Goal: Task Accomplishment & Management: Complete application form

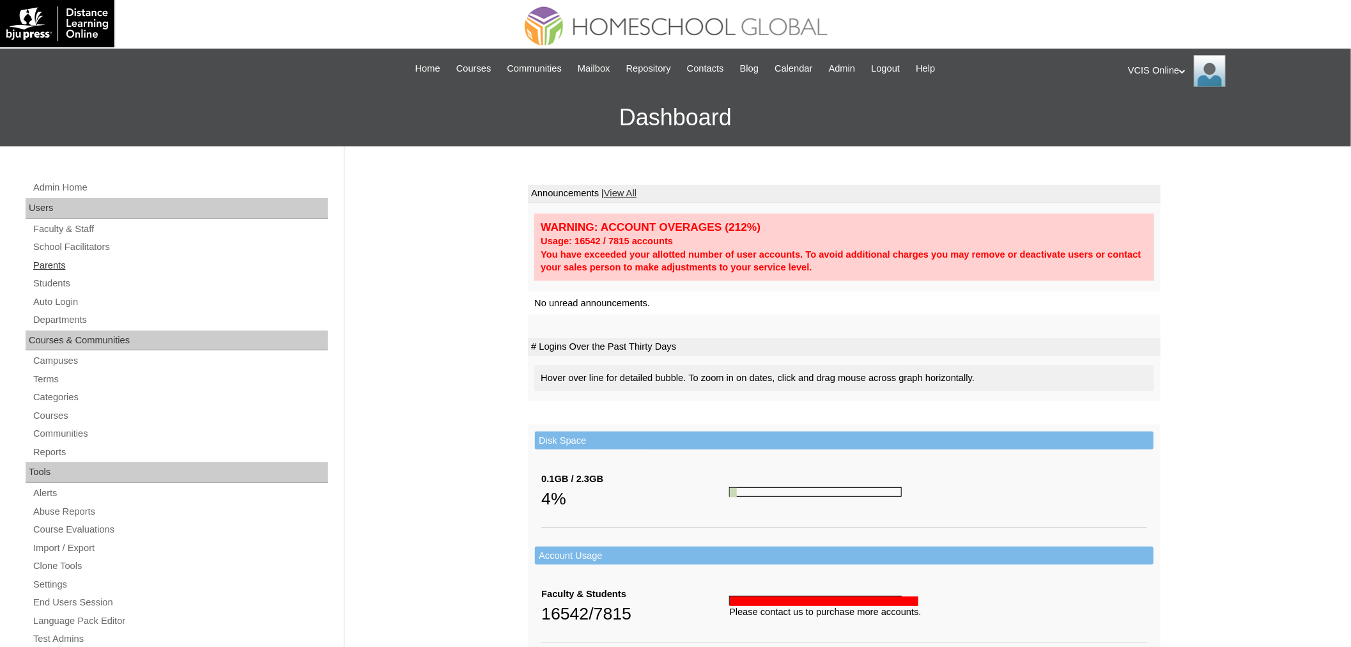
click at [49, 266] on link "Parents" at bounding box center [180, 266] width 296 height 16
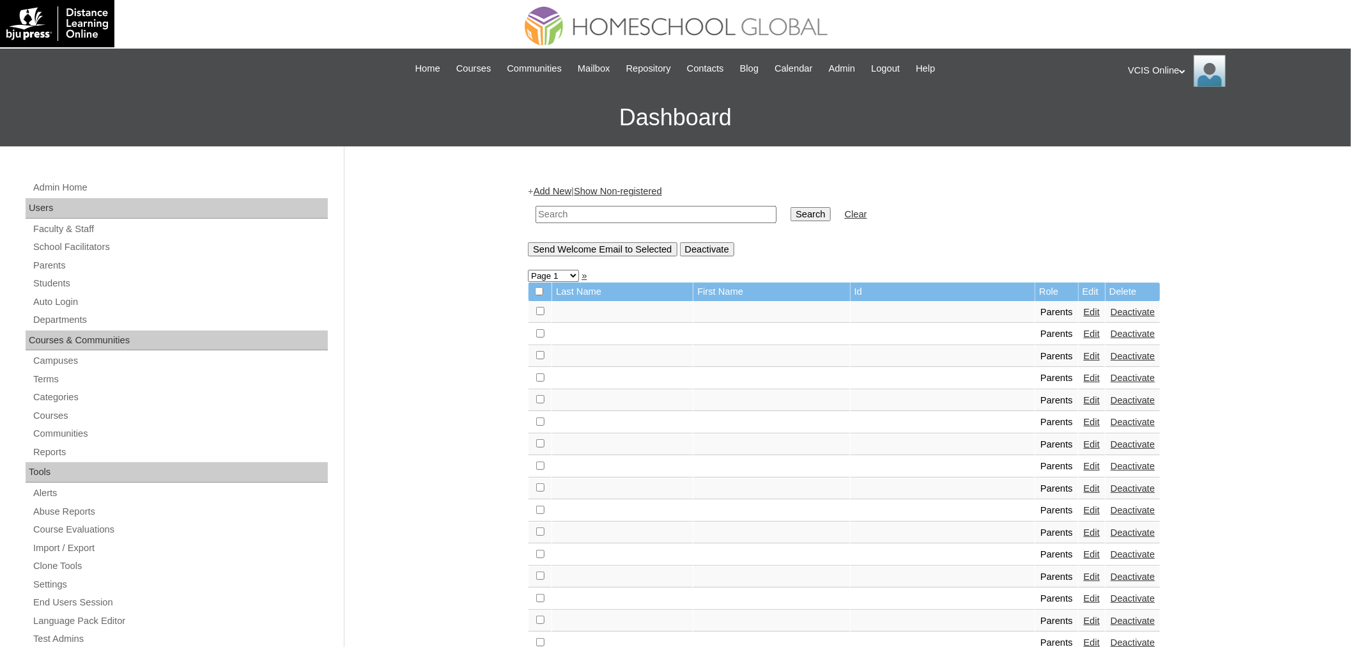
click at [592, 218] on input "text" at bounding box center [655, 214] width 241 height 17
click at [584, 212] on input "text" at bounding box center [655, 214] width 241 height 17
paste input "VCIS017-4C-PA2025"
type input "VCIS017-4C-PA2025"
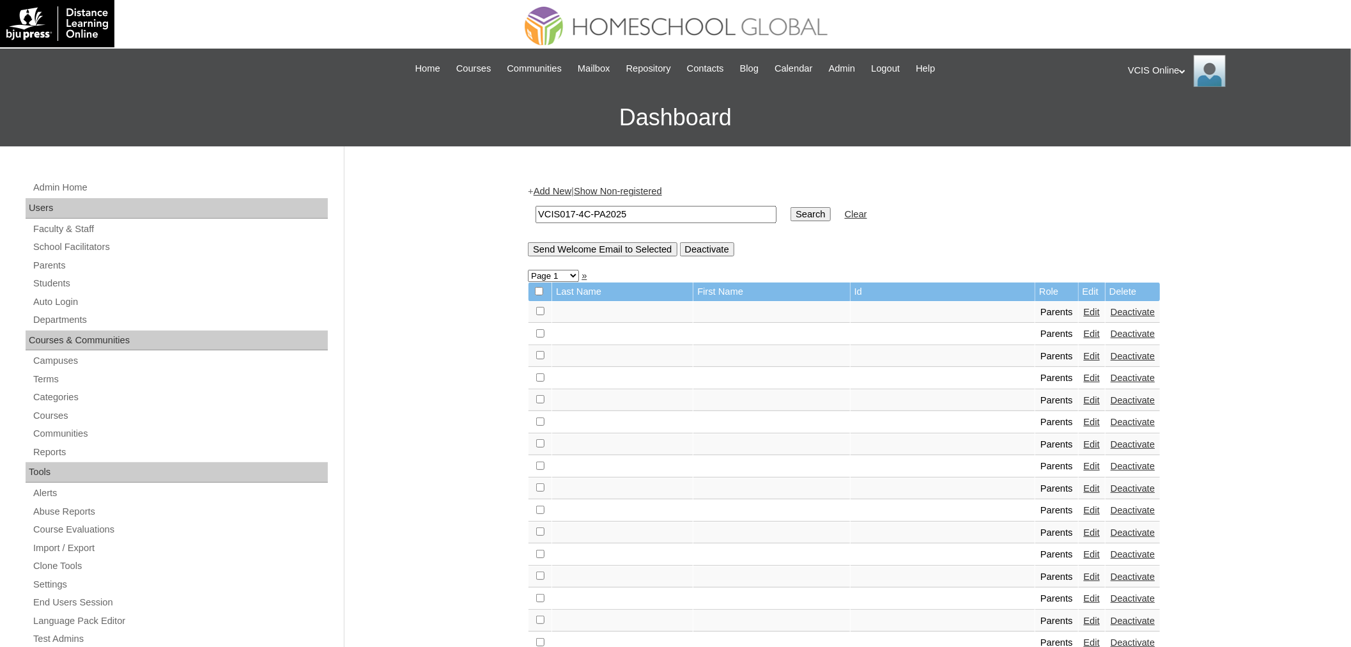
click at [790, 207] on input "Search" at bounding box center [810, 214] width 40 height 14
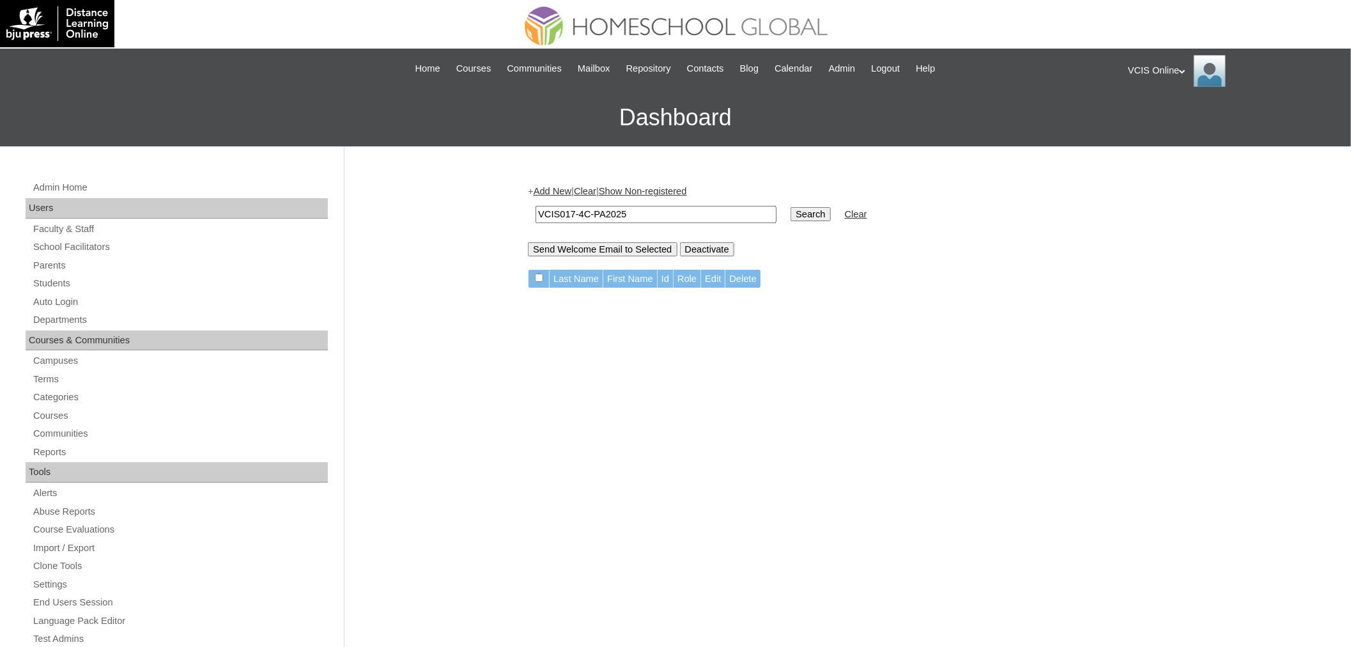
click at [555, 188] on link "Add New" at bounding box center [553, 191] width 38 height 10
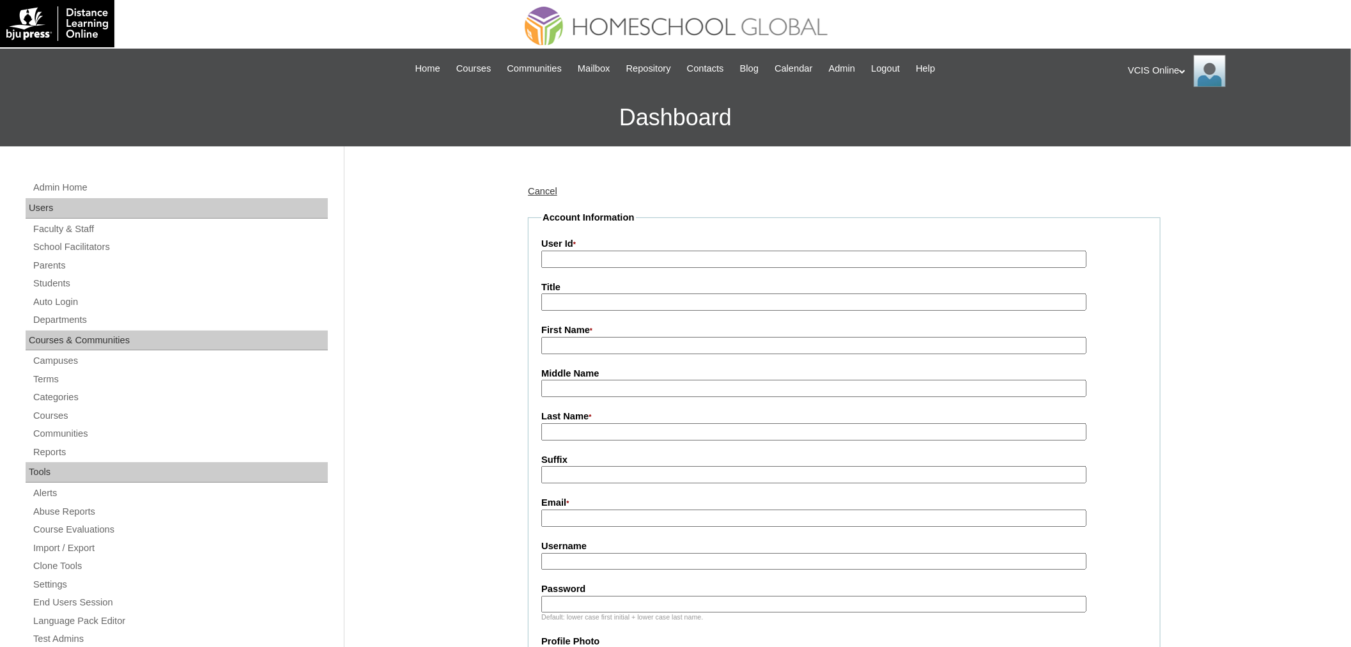
click at [599, 253] on input "User Id *" at bounding box center [813, 258] width 545 height 17
paste input "VCIS017-4C-PA2025"
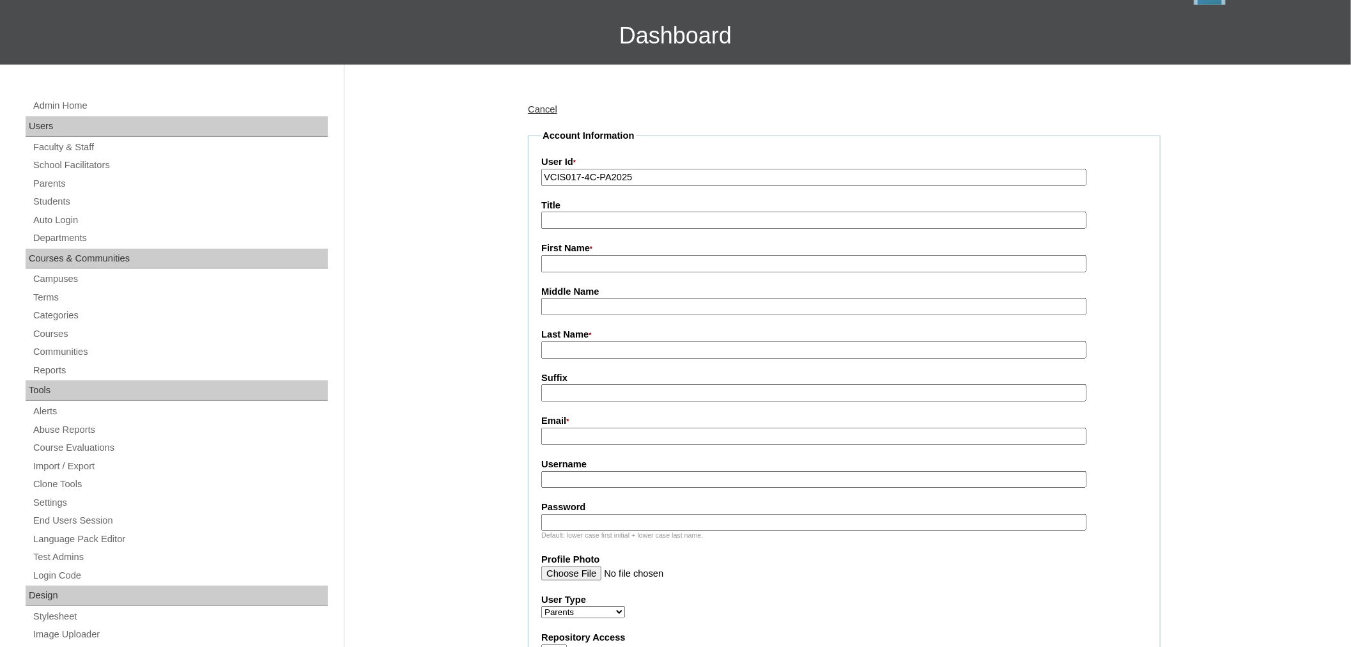
scroll to position [142, 0]
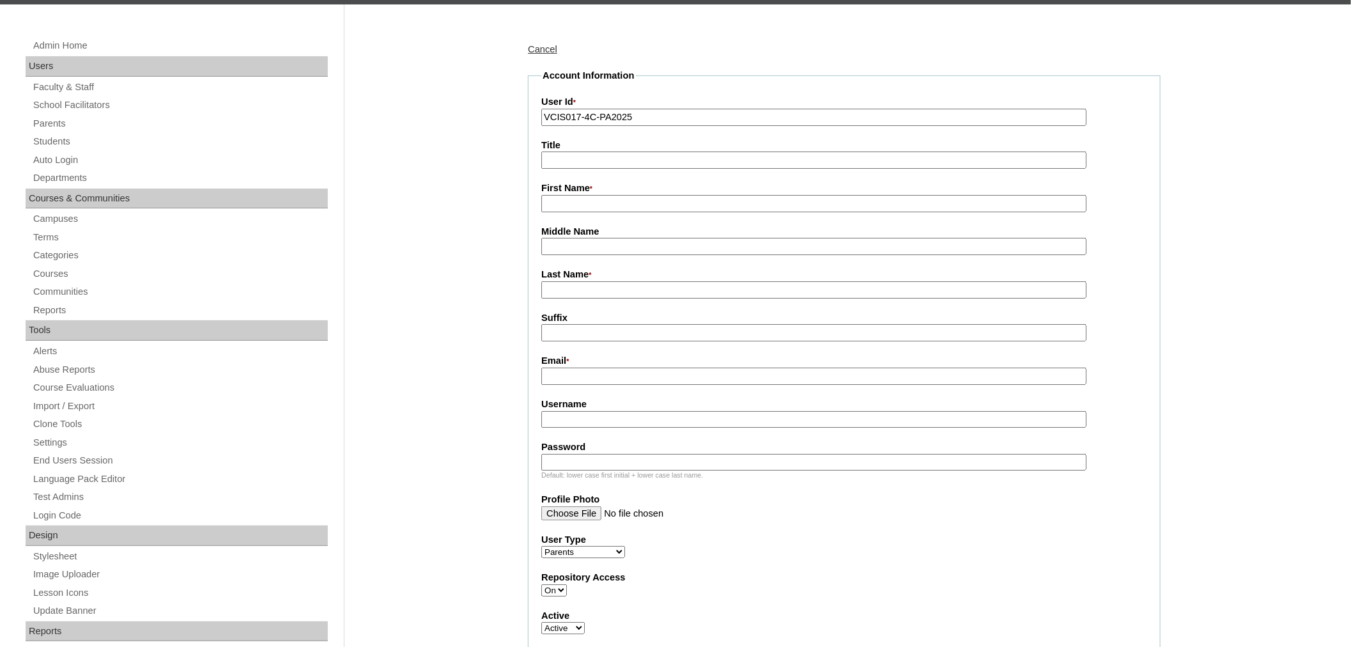
type input "VCIS017-4C-PA2025"
click at [581, 205] on input "First Name *" at bounding box center [813, 203] width 545 height 17
paste input "Edlie Regala Nacu"
click at [585, 203] on input "Edlie Regala Nacu" at bounding box center [813, 203] width 545 height 17
type input "Edlie Regala Nacu"
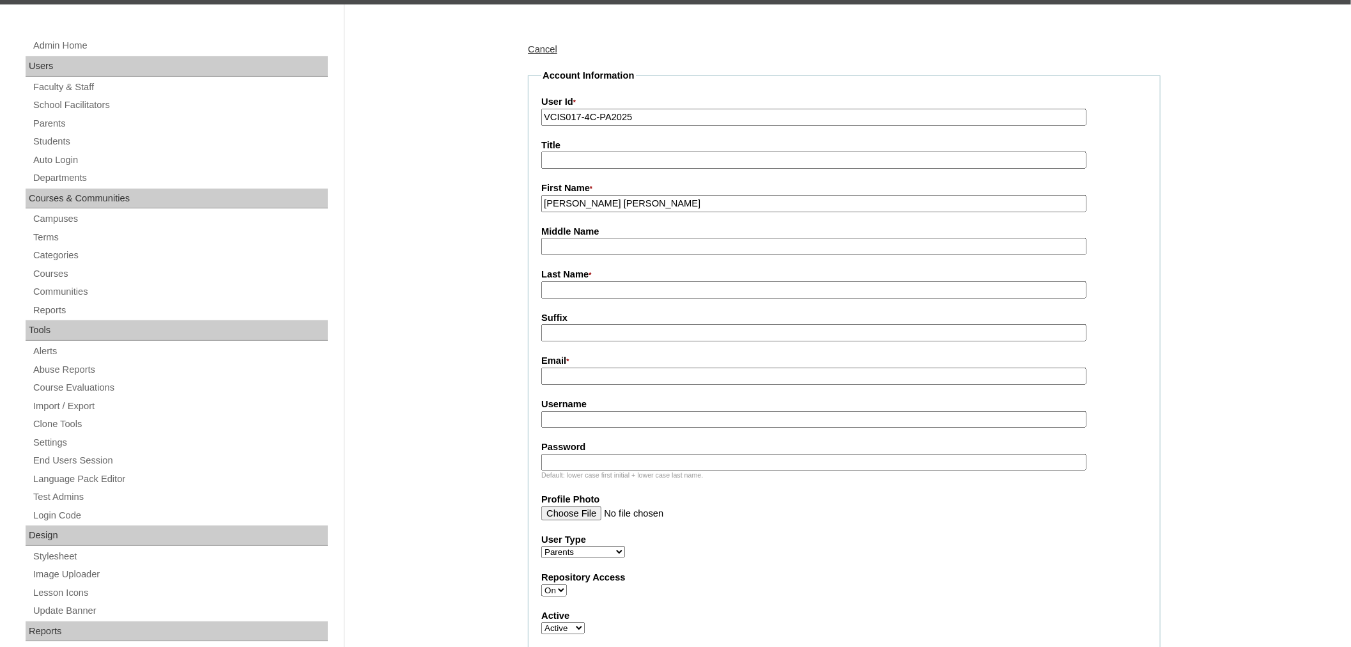
click at [633, 247] on input "Middle Name" at bounding box center [813, 246] width 545 height 17
click at [633, 247] on input "Regal" at bounding box center [813, 246] width 545 height 17
type input "Regala"
type input "Nacu (2025)"
drag, startPoint x: 649, startPoint y: 196, endPoint x: 566, endPoint y: 193, distance: 83.1
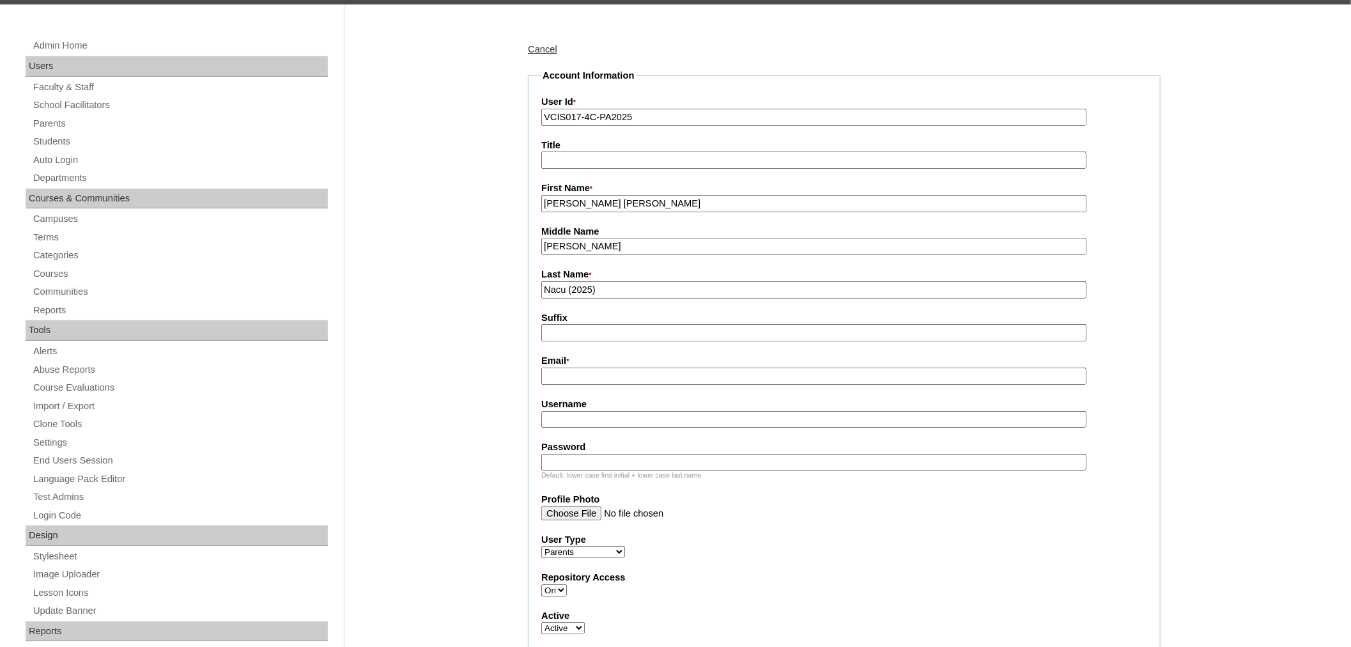
click at [566, 195] on input "Edlie Regala Nacu" at bounding box center [813, 203] width 545 height 17
type input "Edlie"
click at [571, 372] on input "Email *" at bounding box center [813, 375] width 545 height 17
paste input "edlieadeer@outlook.com"
type input "edlieadeer@outlook.com"
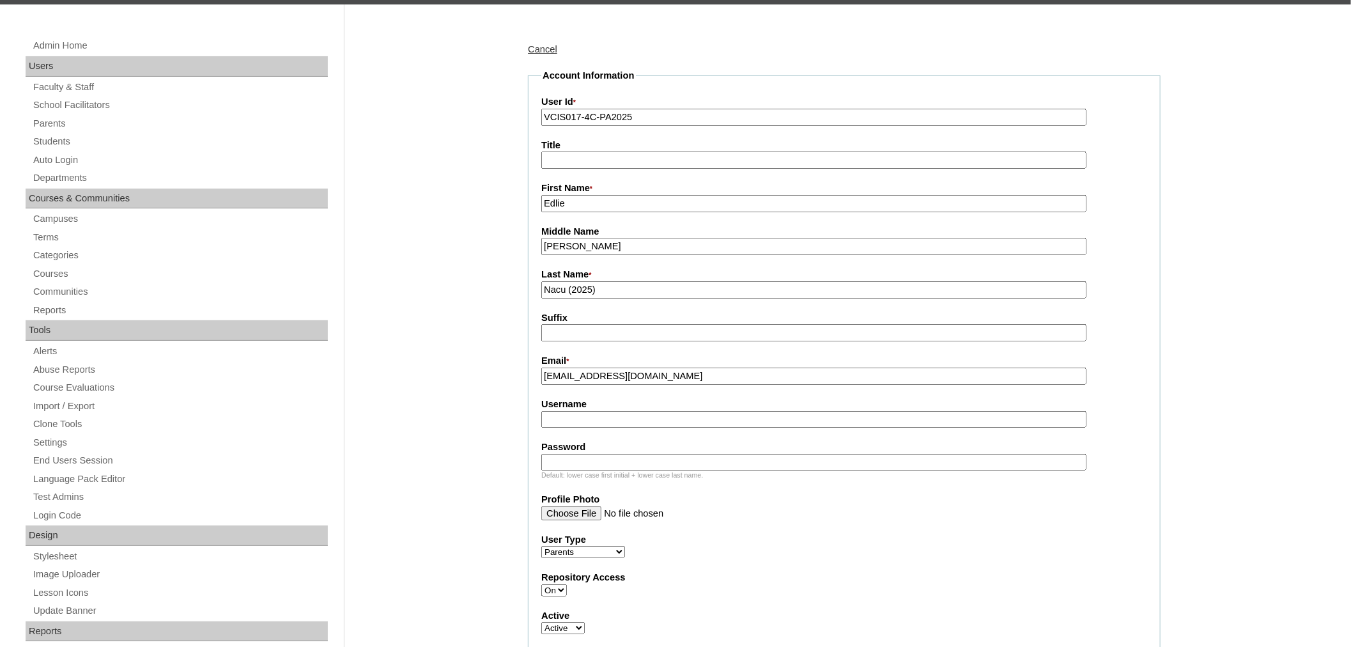
click at [567, 411] on input "Username" at bounding box center [813, 419] width 545 height 17
paste input "enacu2025"
type input "enacu2025"
click at [604, 454] on input "Password" at bounding box center [813, 462] width 545 height 17
paste input "VraQin4"
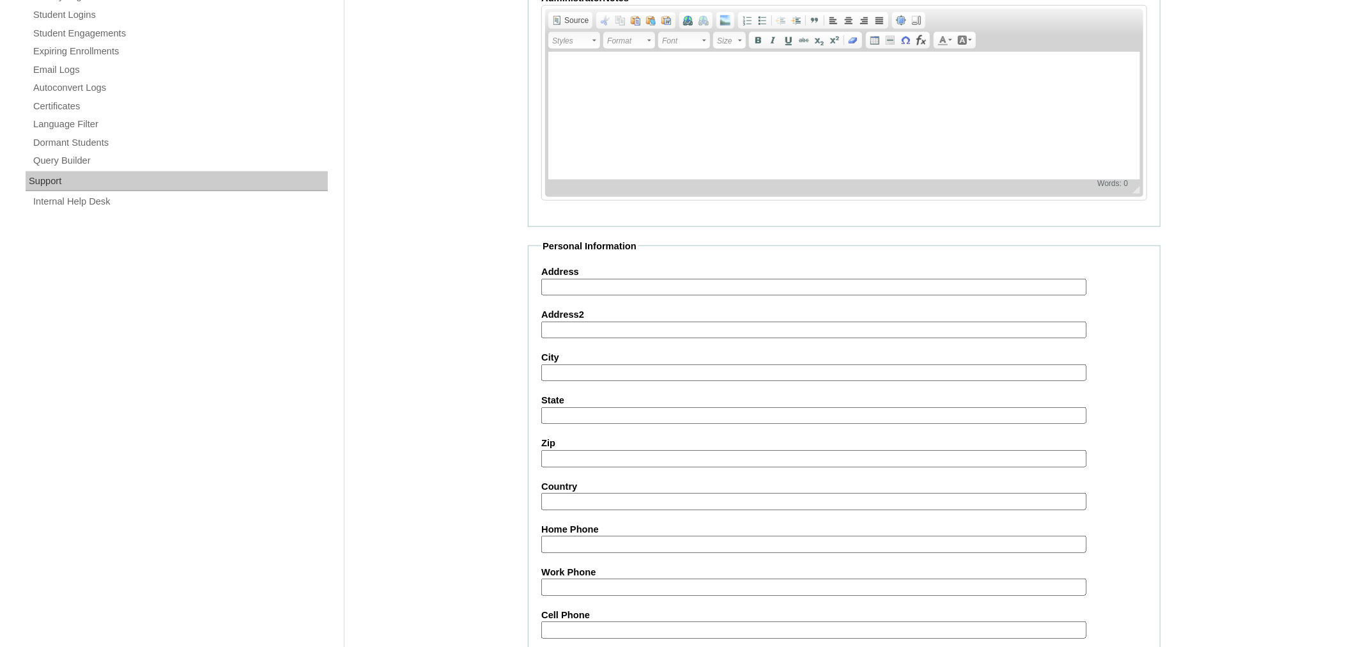
scroll to position [994, 0]
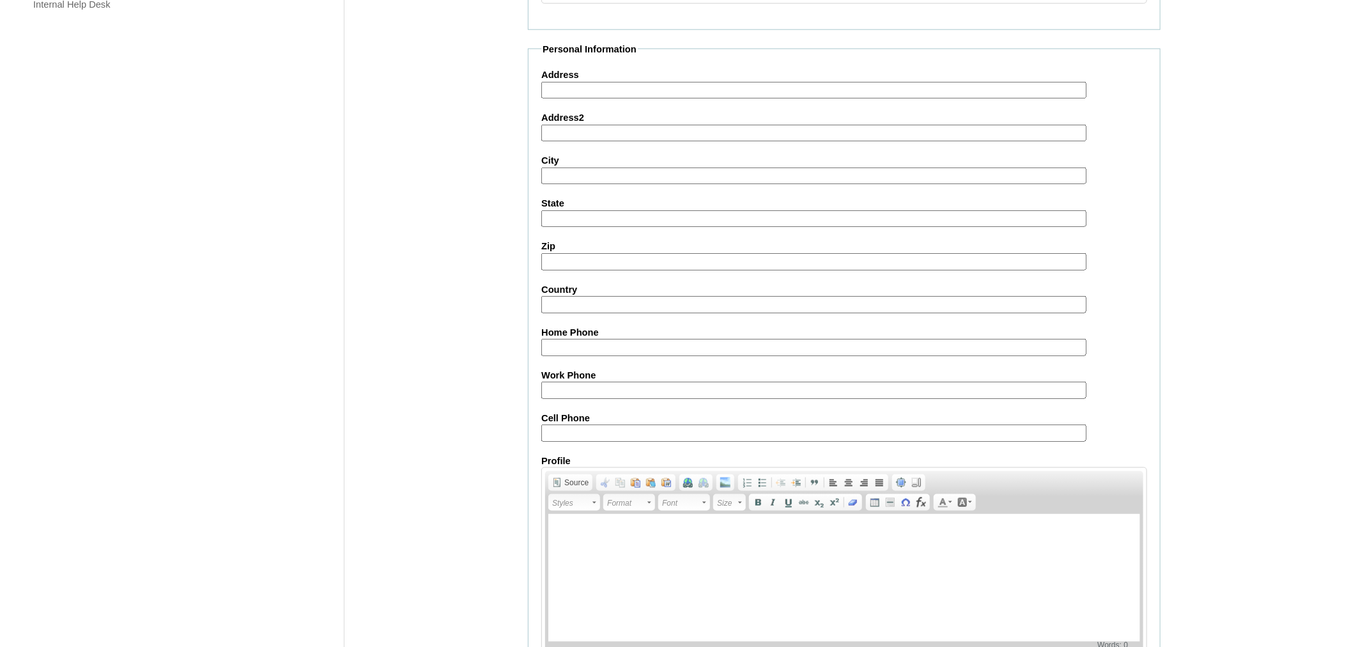
type input "VraQin4"
click at [566, 381] on fieldset "Personal Information Address Address2 City State Zip Country Home Phone Work Ph…" at bounding box center [844, 366] width 633 height 647
click at [578, 424] on input "Cell Phone" at bounding box center [813, 432] width 545 height 17
paste input "63-9956683435/ 86-18042532272"
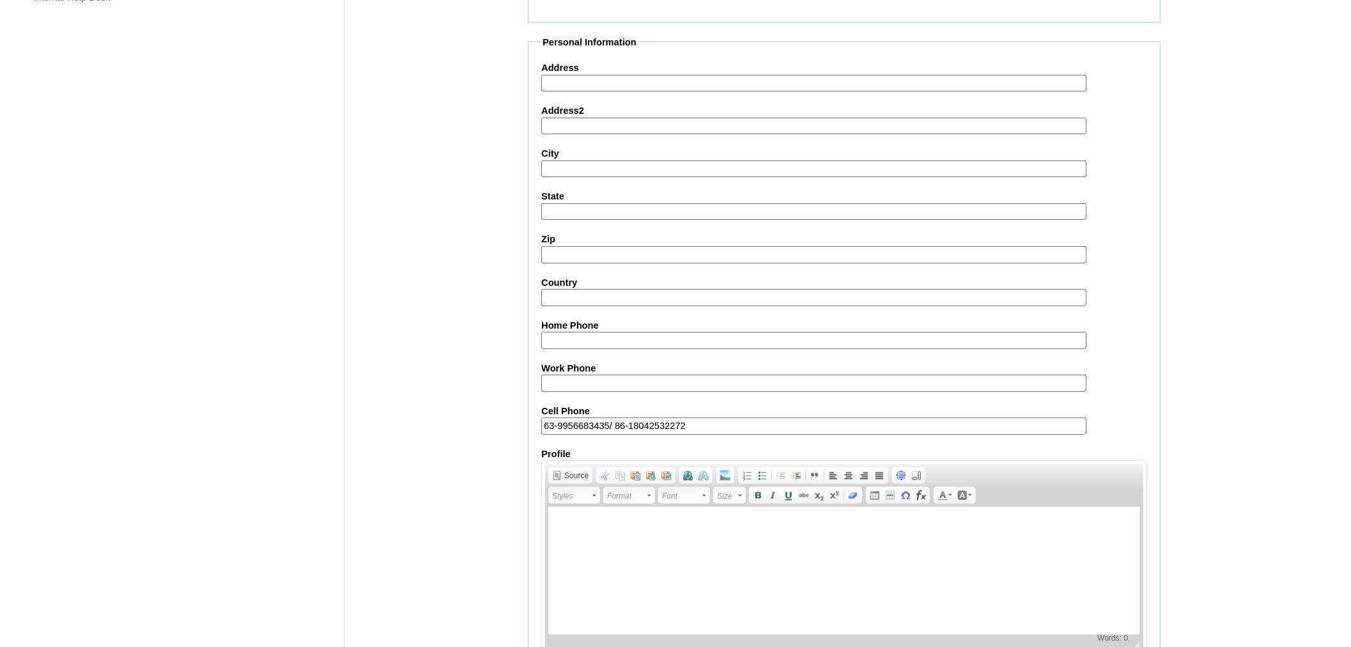
scroll to position [1050, 0]
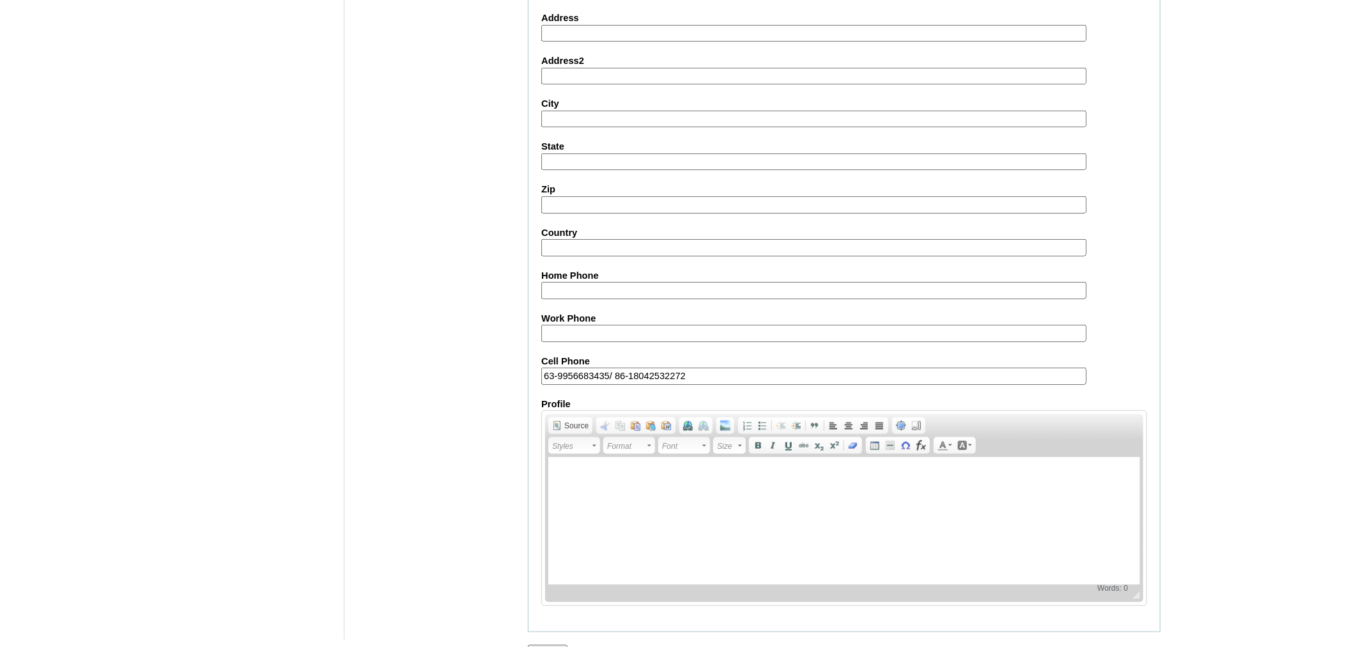
type input "63-9956683435/ 86-18042532272"
click at [544, 645] on input "Submit" at bounding box center [548, 652] width 40 height 14
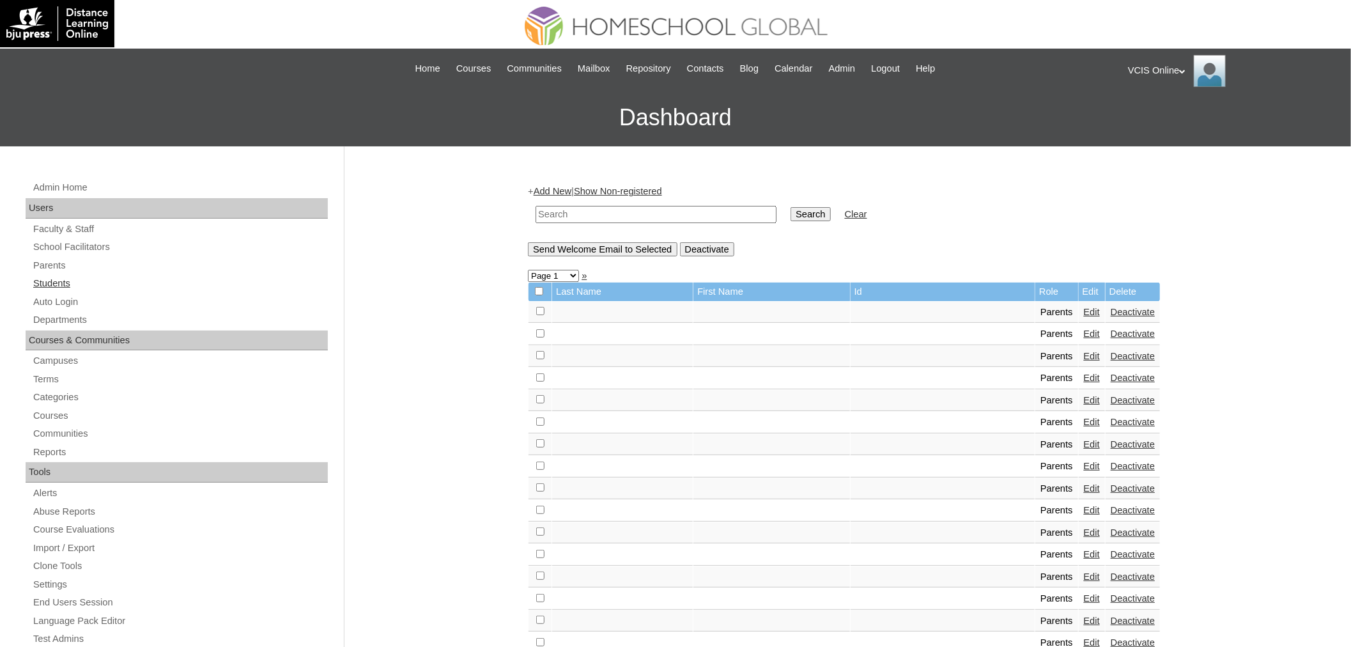
click at [67, 279] on link "Students" at bounding box center [180, 283] width 296 height 16
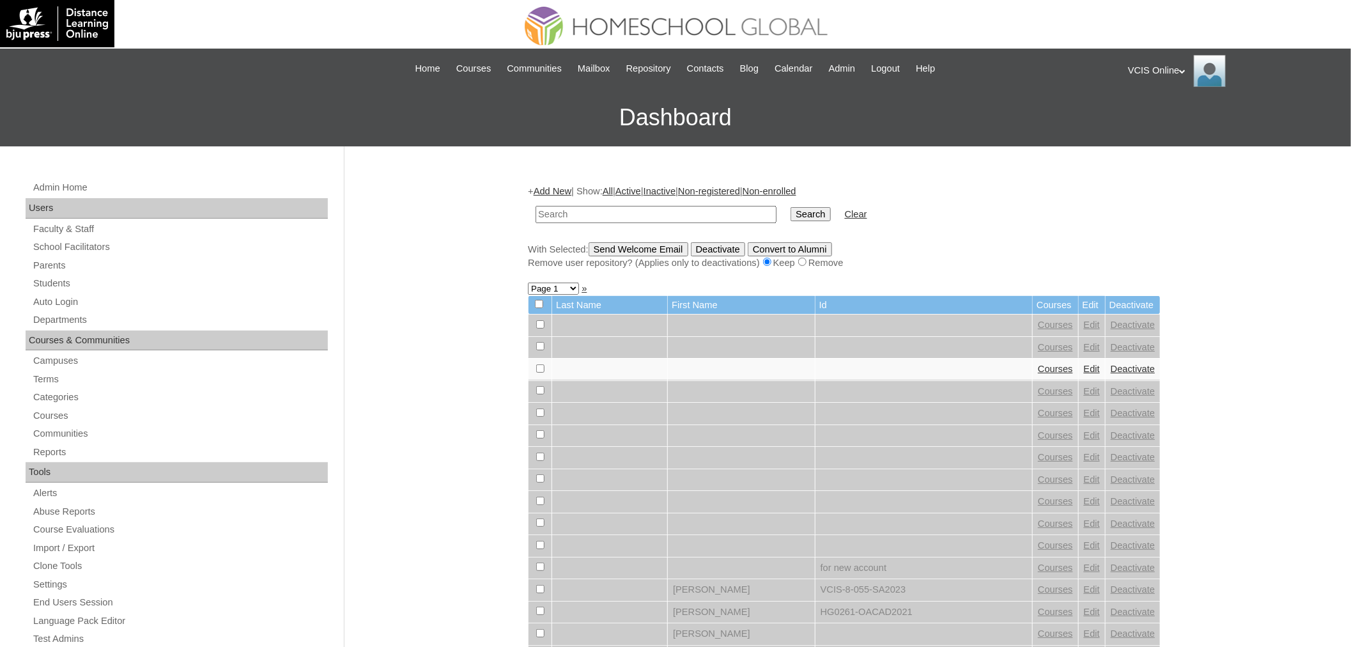
click at [610, 211] on input "text" at bounding box center [655, 214] width 241 height 17
click at [550, 194] on link "Add New" at bounding box center [553, 191] width 38 height 10
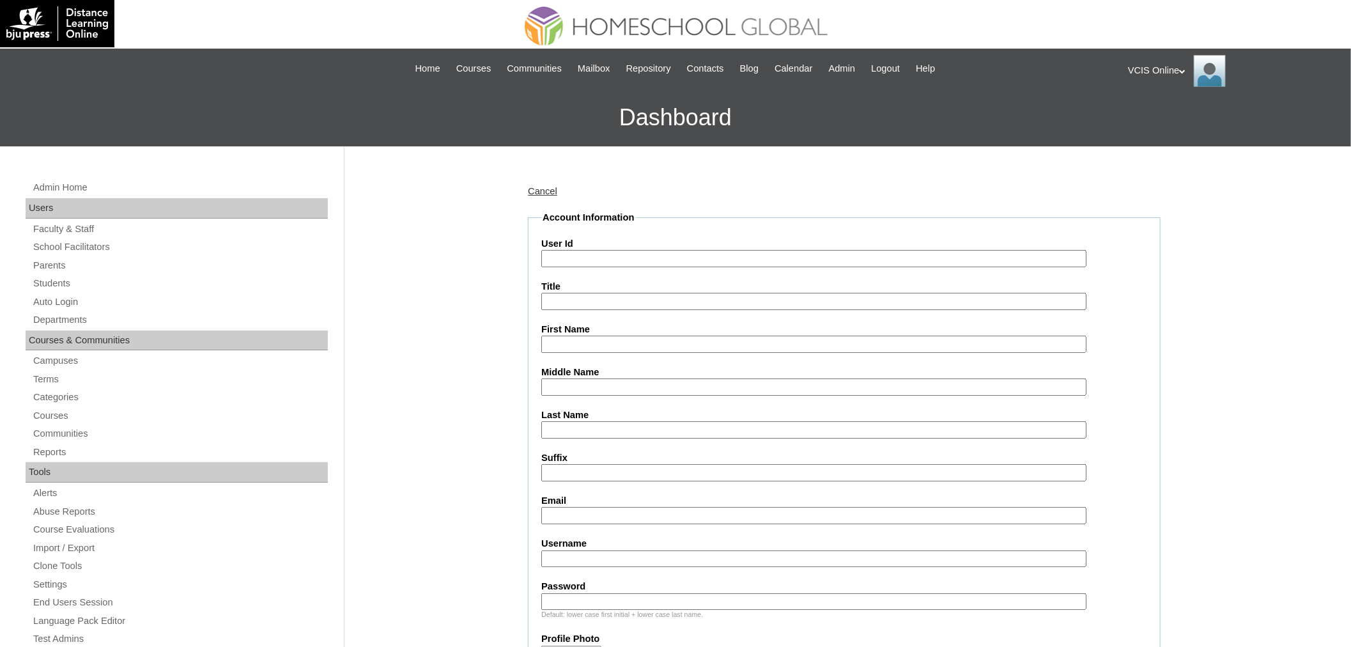
click at [572, 238] on label "User Id" at bounding box center [844, 243] width 606 height 13
click at [572, 250] on input "User Id" at bounding box center [813, 258] width 545 height 17
click at [567, 252] on input "User Id" at bounding box center [813, 258] width 545 height 17
paste input "VCIS018-4C-SA2025"
type input "VCIS018-4C-SA2025"
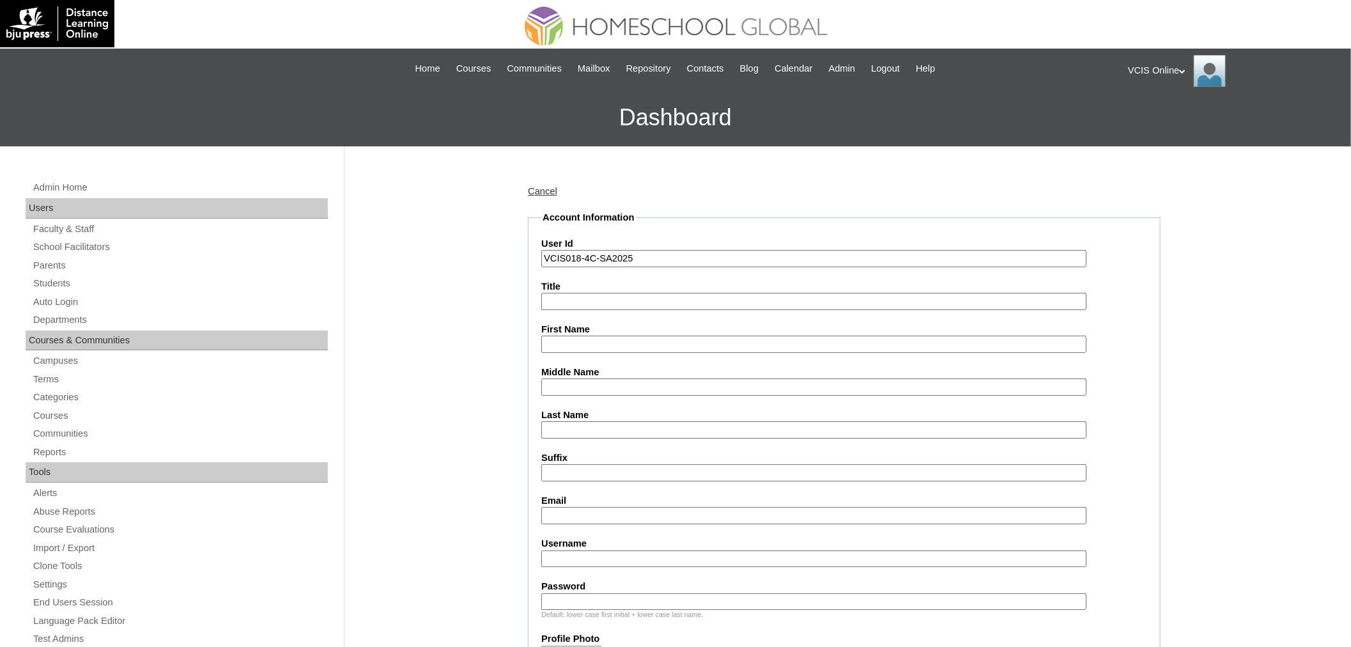
click at [590, 341] on input "First Name" at bounding box center [813, 343] width 545 height 17
paste input "Galiah Nacu Thuruthummel Adeer"
click at [618, 340] on input "Galiah Nacu Thuruthummel Adeer" at bounding box center [813, 343] width 545 height 17
type input "Galiah Nacu Adeer"
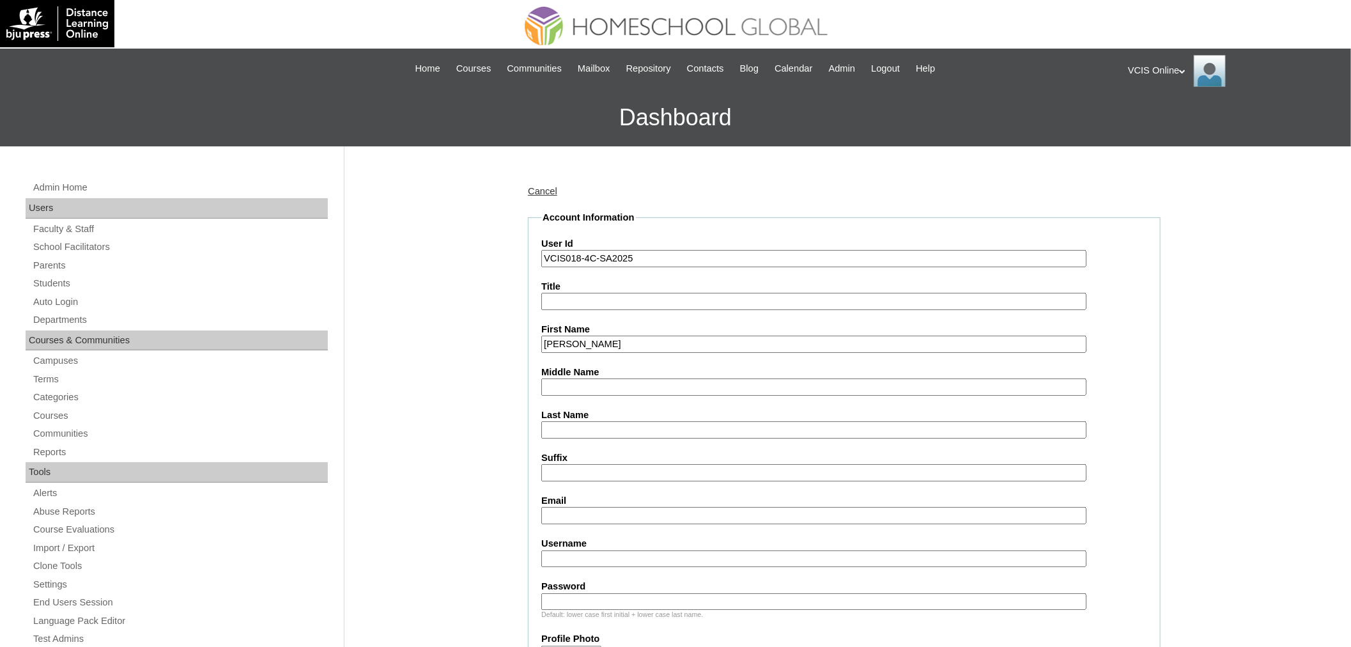
click at [591, 380] on input "Middle Name" at bounding box center [813, 386] width 545 height 17
paste input "Thuruthummel"
type input "Thuruthummel"
click at [620, 343] on input "Galiah Nacu Adeer" at bounding box center [813, 343] width 545 height 17
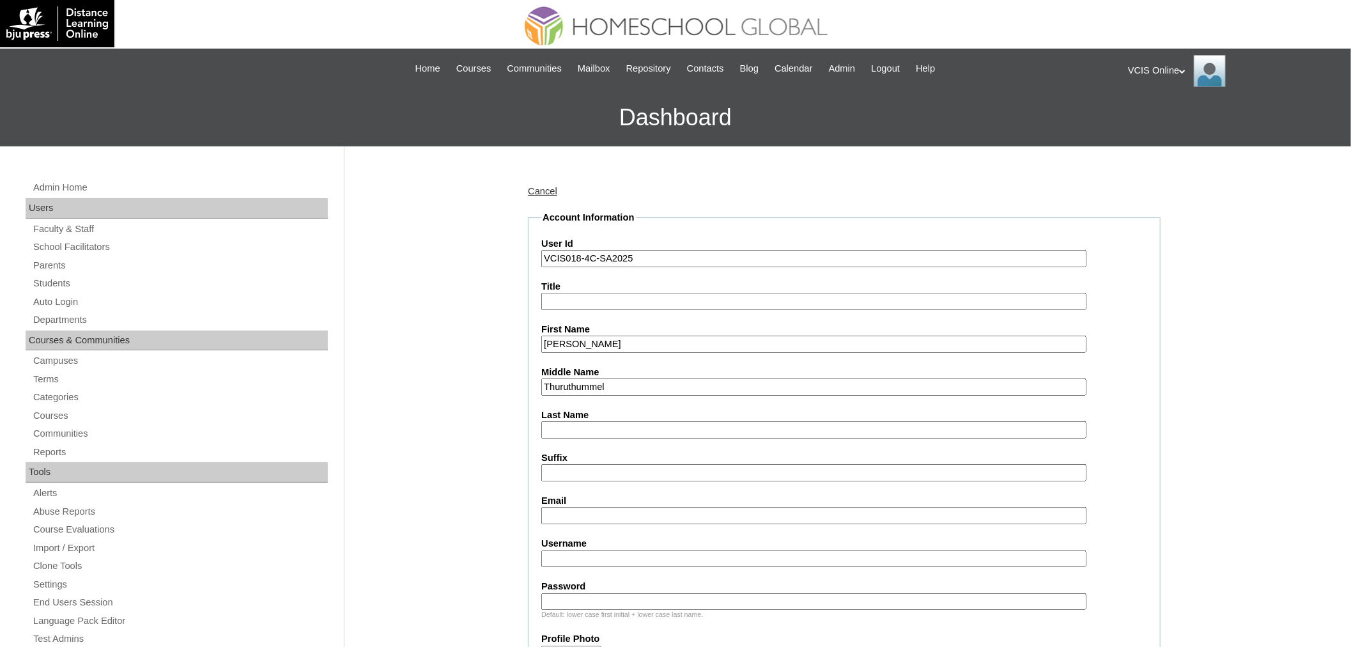
type input "Galiah Nacu"
paste input "Adeer"
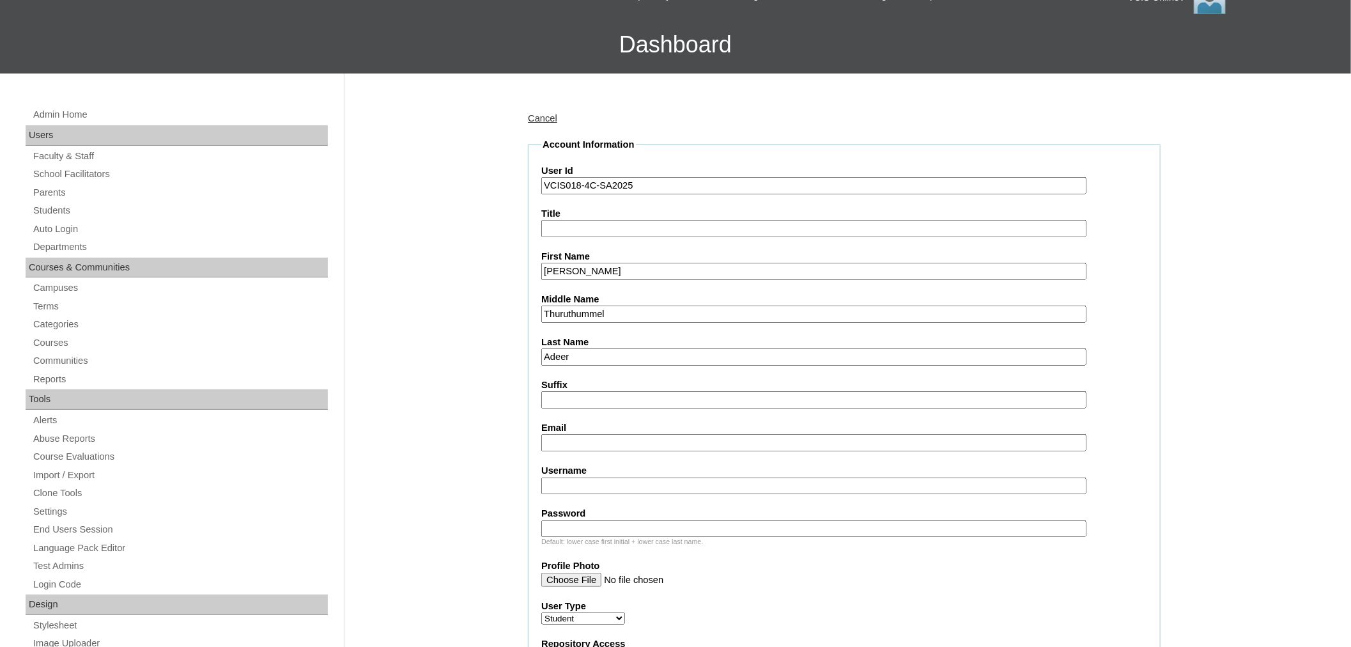
scroll to position [142, 0]
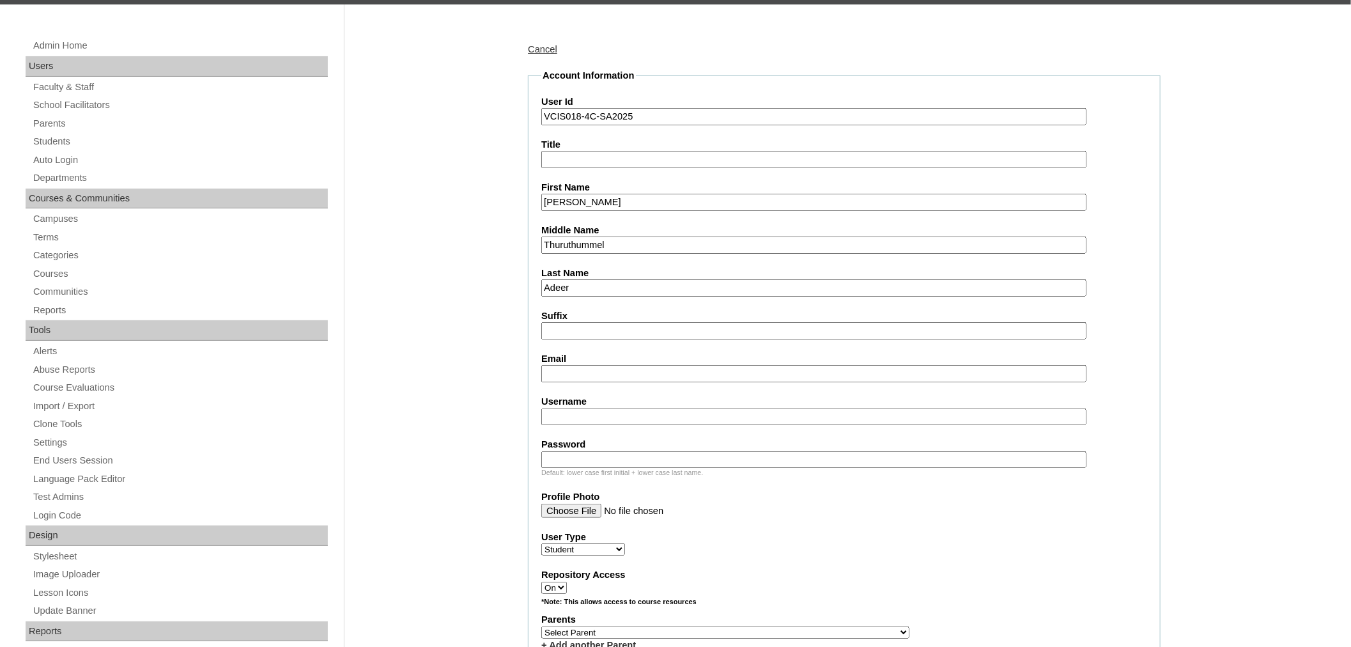
type input "Adeer"
click at [590, 365] on input "Email" at bounding box center [813, 373] width 545 height 17
paste input "gnadeer.student@vcis.edu.ph"
type input "gnadeer.student@vcis.edu.ph"
click at [593, 412] on input "Username" at bounding box center [813, 416] width 545 height 17
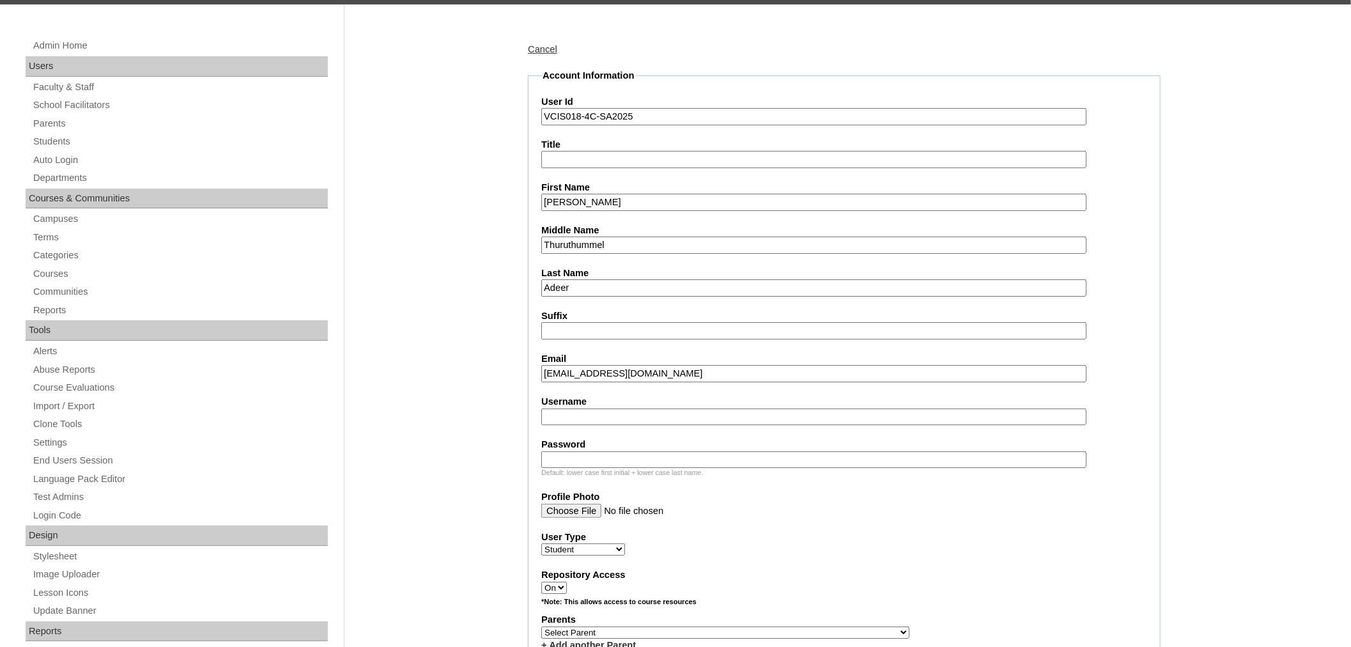
paste input "galiah.adeer2025"
type input "galiah.adeer2025"
click at [629, 451] on input "Password" at bounding box center [813, 459] width 545 height 17
click at [603, 454] on input "Password" at bounding box center [813, 459] width 545 height 17
paste input "LhaRaC"
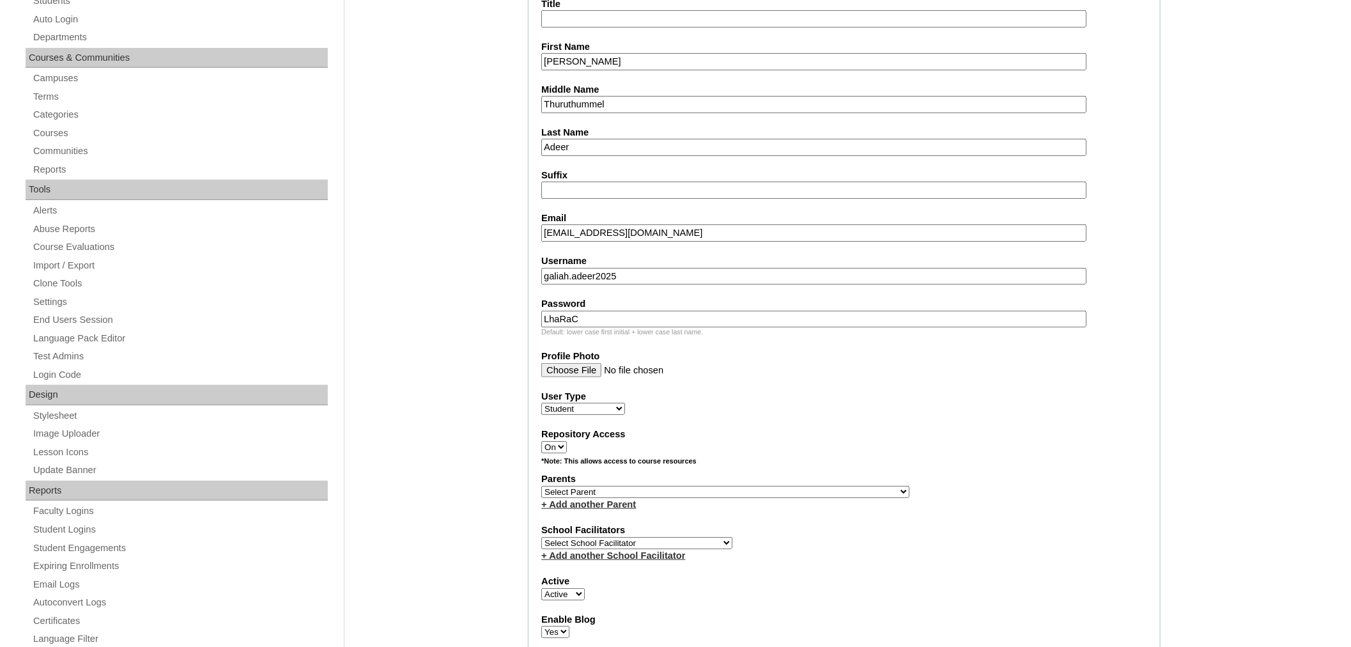
scroll to position [284, 0]
type input "LhaRaC"
click at [610, 484] on select "Select Parent , , , , , , , , , , , , , , , , , , , , , , , , , , , , , , , , ,…" at bounding box center [725, 490] width 368 height 12
select select "43672"
click at [541, 484] on select "Select Parent , , , , , , , , , , , , , , , , , , , , , , , , , , , , , , , , ,…" at bounding box center [725, 490] width 368 height 12
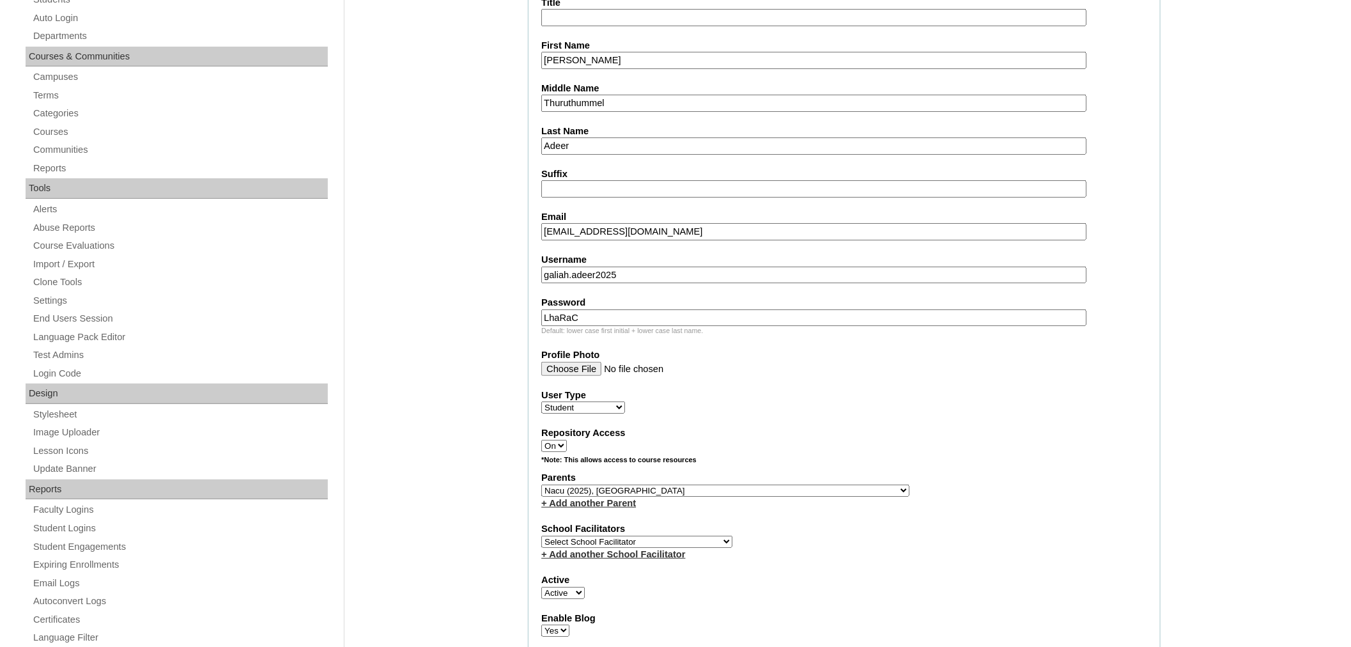
click at [627, 536] on span "Select School Facilitator Norman Añain Ruffa Abadijas Mary Abella Gloryfe Abion…" at bounding box center [636, 541] width 191 height 10
click at [629, 535] on select "Select School Facilitator Norman Añain Ruffa Abadijas Mary Abella Gloryfe Abion…" at bounding box center [636, 541] width 191 height 12
select select "36589"
click at [541, 535] on select "Select School Facilitator Norman Añain Ruffa Abadijas Mary Abella Gloryfe Abion…" at bounding box center [636, 541] width 191 height 12
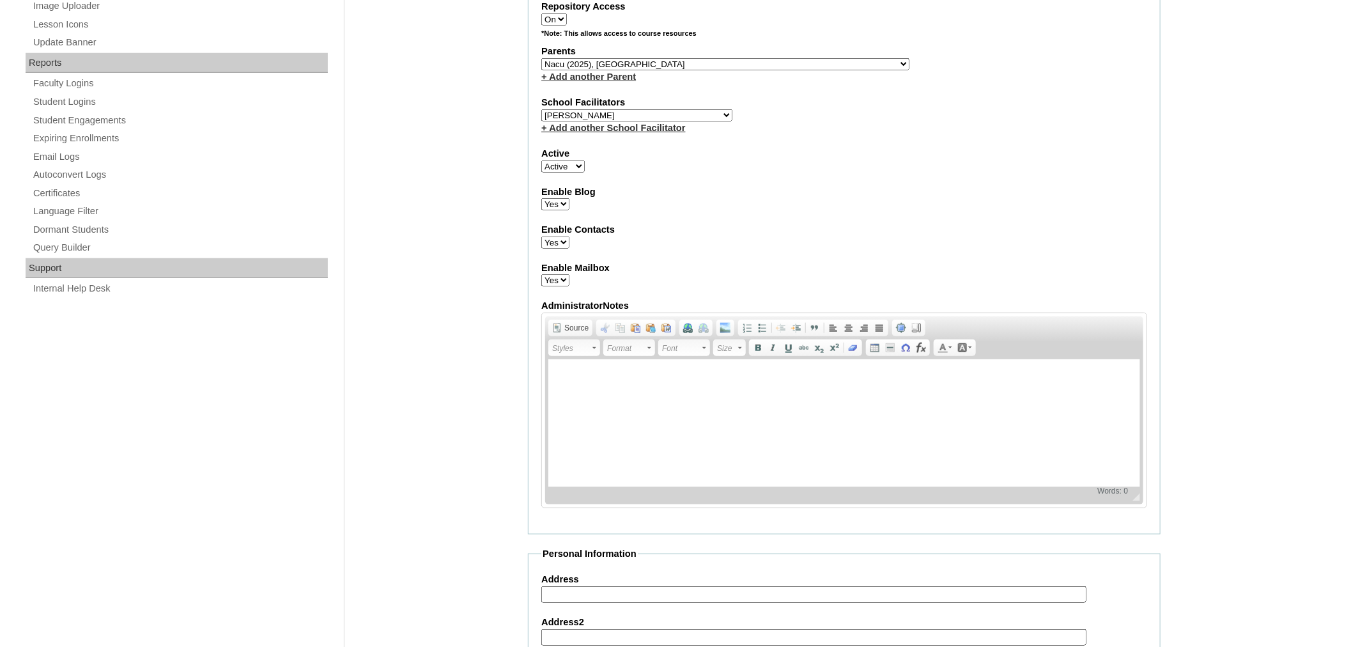
scroll to position [1266, 0]
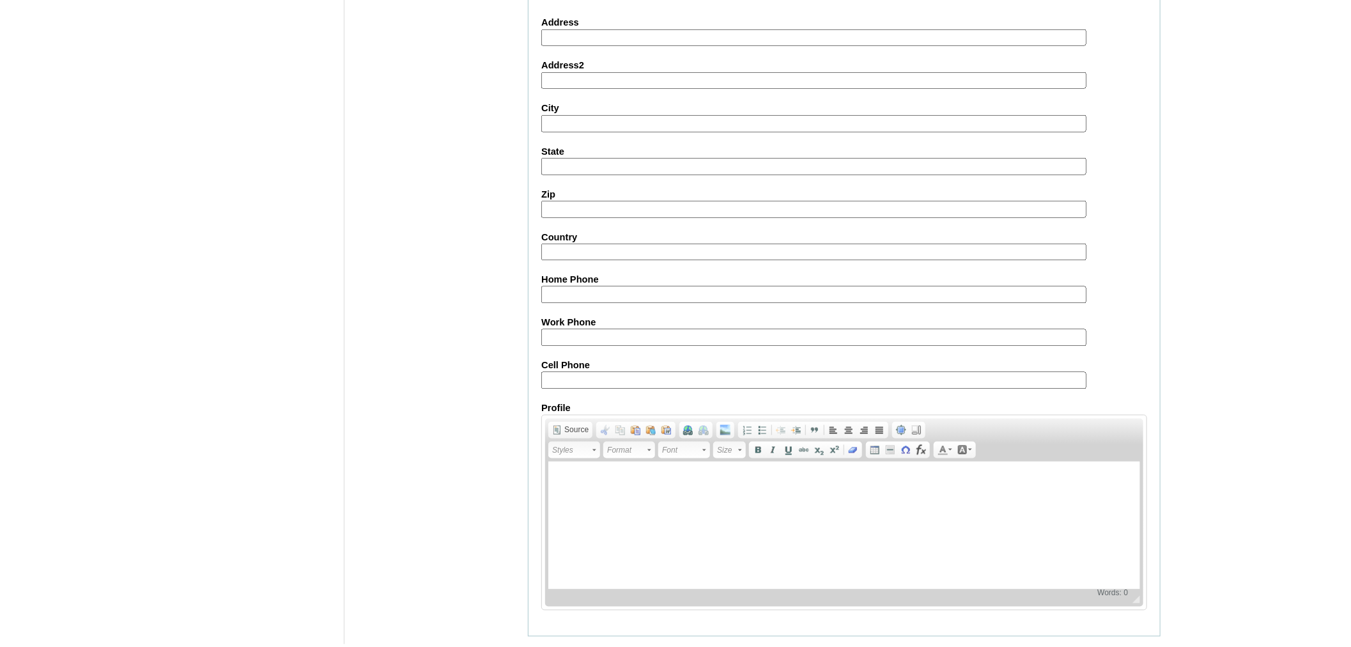
click at [585, 372] on input "Cell Phone" at bounding box center [813, 380] width 545 height 17
paste input "63-9956683435/ 86-18042532272"
type input "63-9956683435/ 86-18042532272"
click at [539, 649] on input "Submit" at bounding box center [548, 656] width 40 height 14
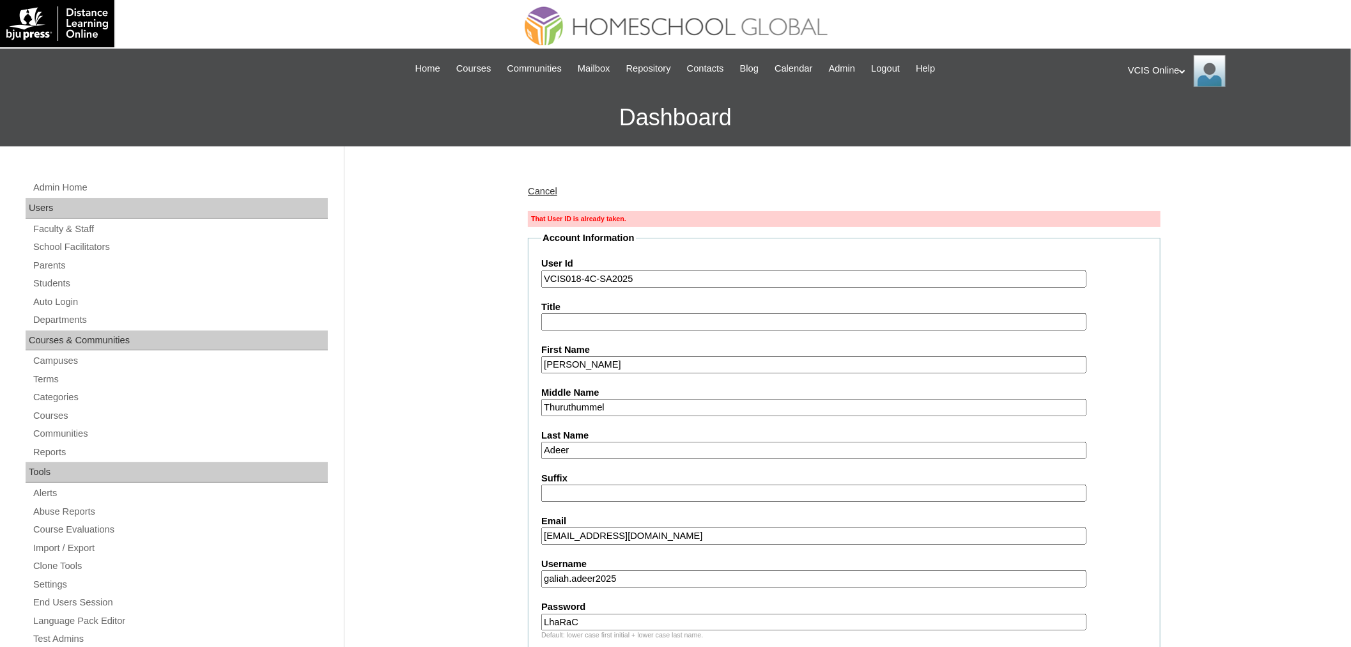
click at [579, 279] on input "VCIS018-4C-SA2025" at bounding box center [813, 278] width 545 height 17
type input "VCIS019-4C-SA2025"
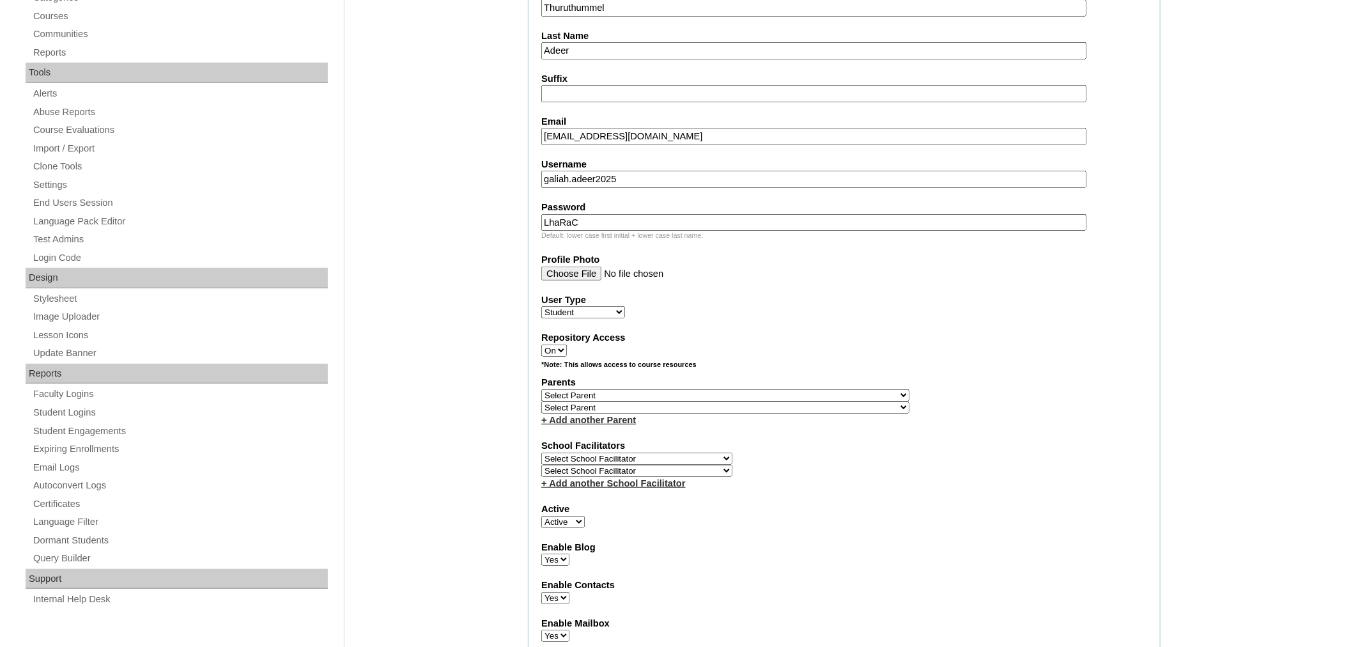
scroll to position [496, 0]
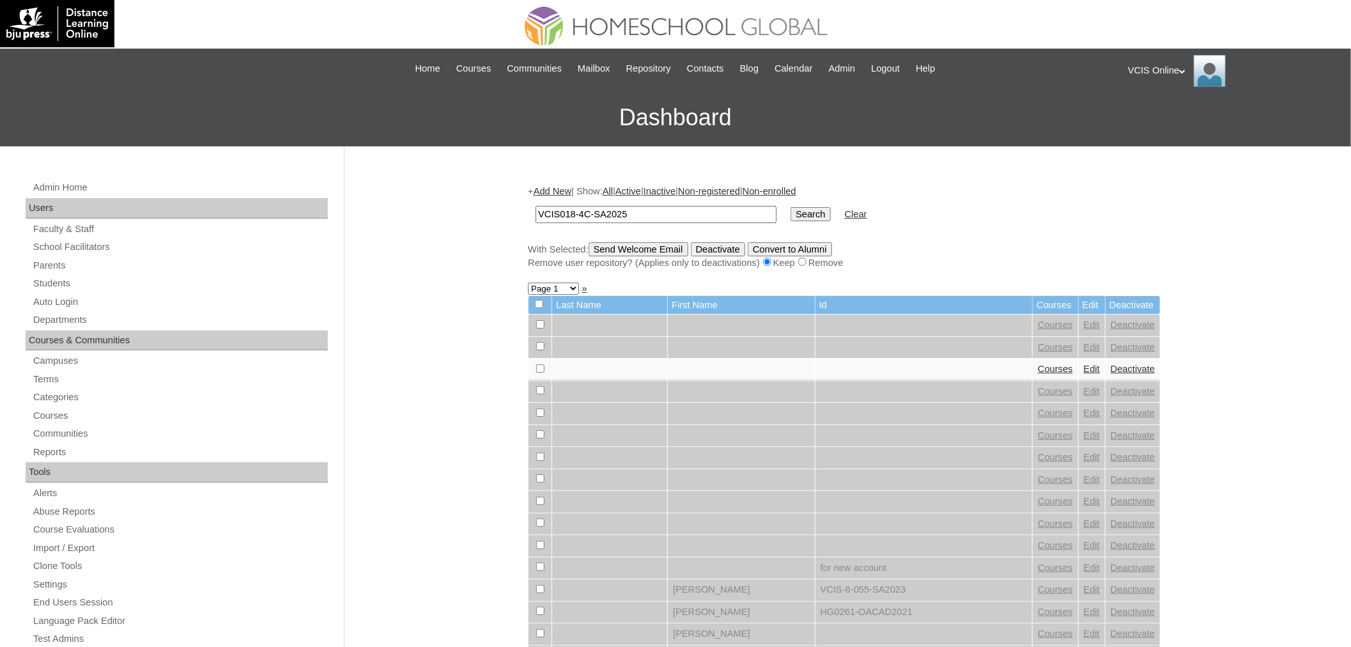
click at [572, 215] on input "VCIS018-4C-SA2025" at bounding box center [655, 214] width 241 height 17
type input "VCIS019-4C-SA2025"
click at [790, 207] on input "Search" at bounding box center [810, 214] width 40 height 14
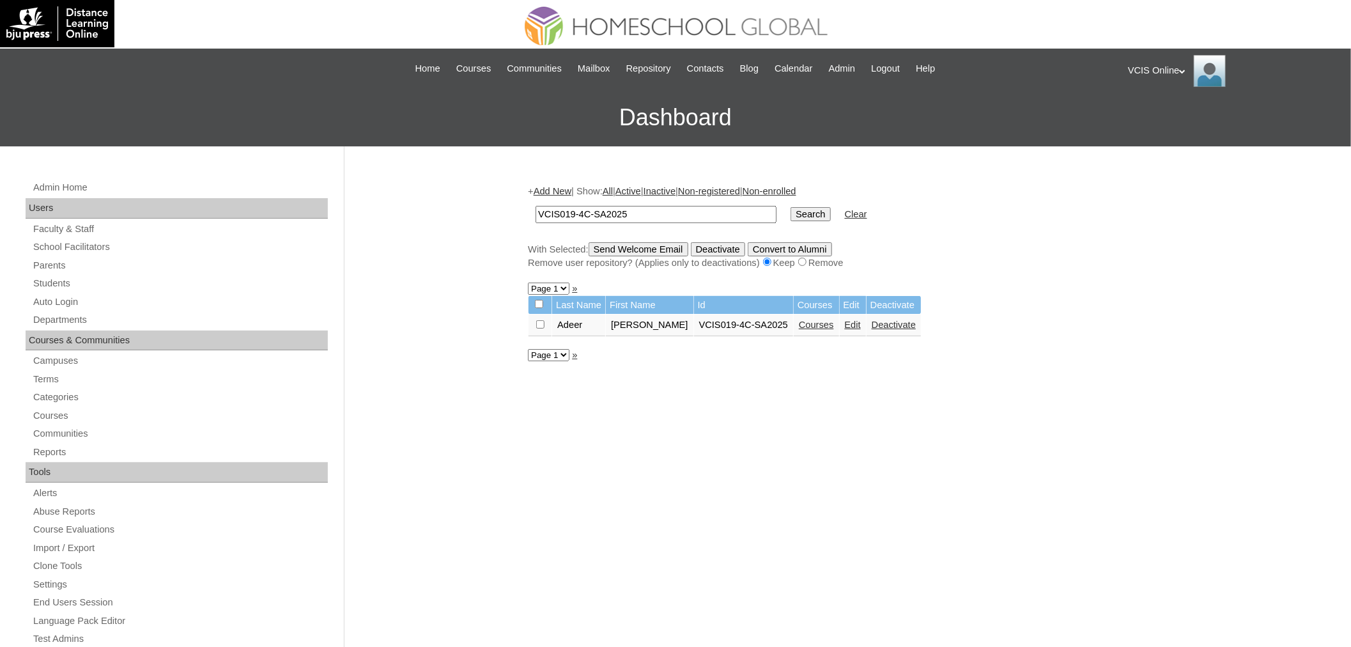
click at [803, 324] on link "Courses" at bounding box center [816, 324] width 35 height 10
click at [571, 213] on input "VCIS019-4C-SA2025" at bounding box center [655, 214] width 241 height 17
type input "VCIS018-4C-SA2025"
click at [790, 207] on input "Search" at bounding box center [810, 214] width 40 height 14
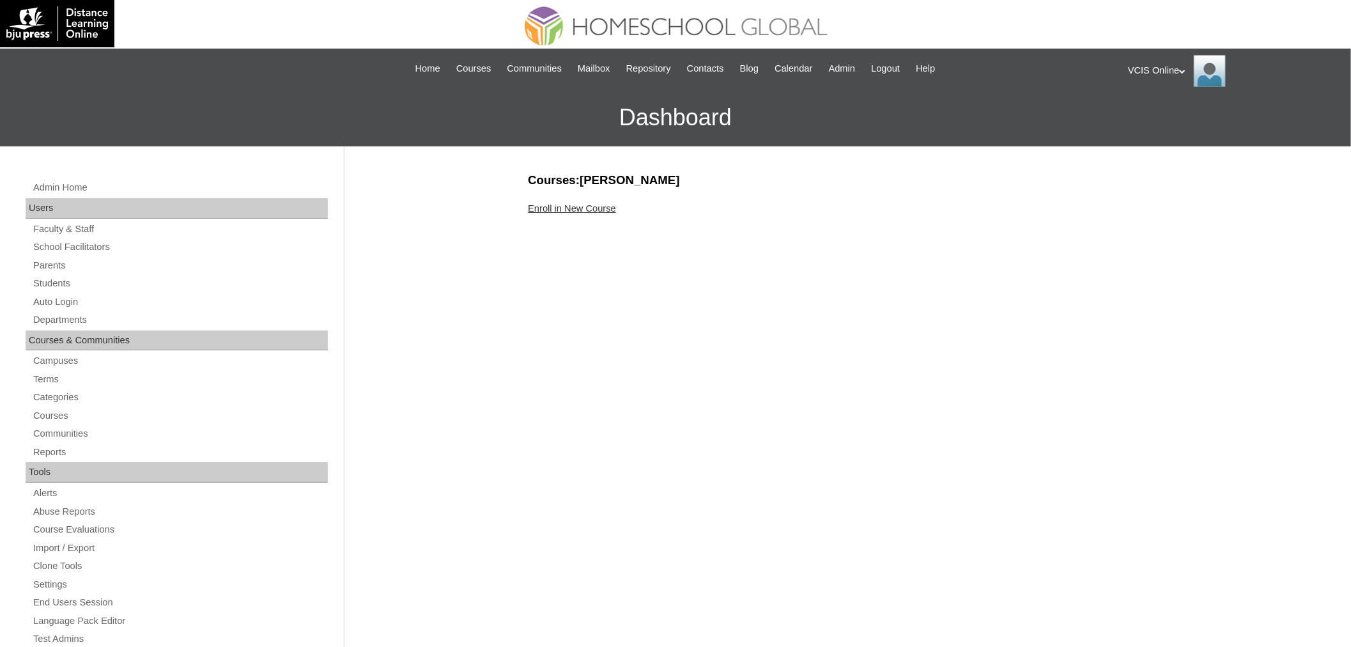
click at [583, 197] on div "Courses:Adeer Galiah Nacu Enroll in New Course" at bounding box center [840, 600] width 639 height 856
click at [573, 207] on link "Enroll in New Course" at bounding box center [572, 208] width 88 height 10
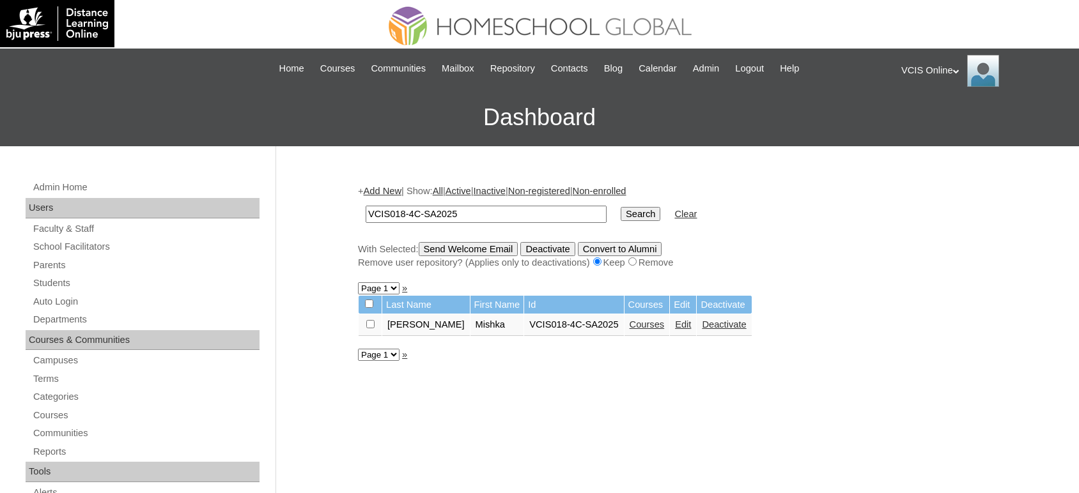
click at [629, 321] on link "Courses" at bounding box center [646, 324] width 35 height 10
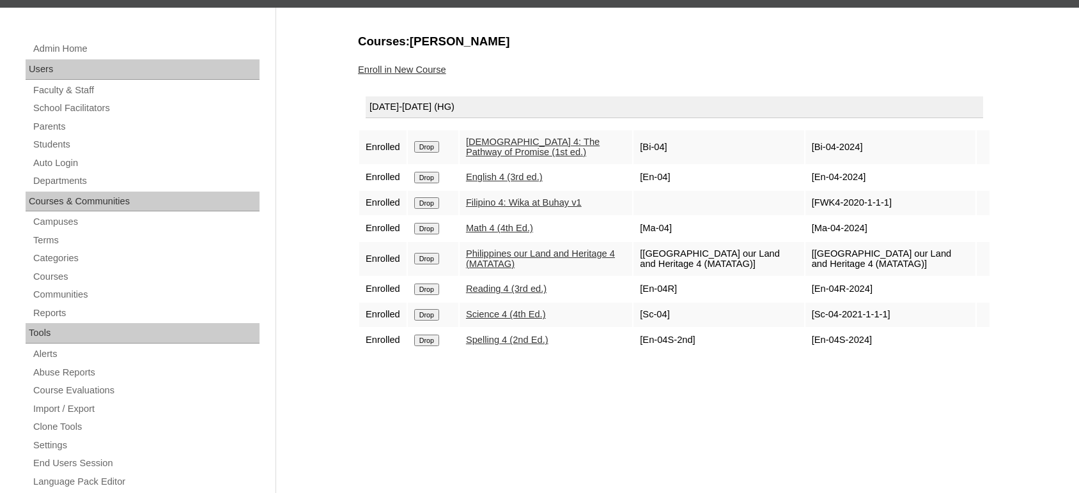
scroll to position [142, 0]
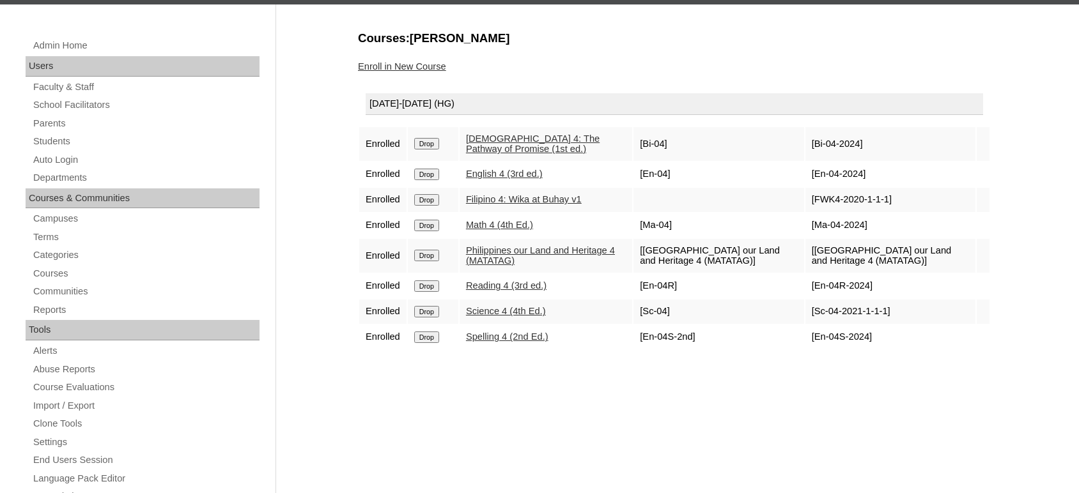
drag, startPoint x: 857, startPoint y: 148, endPoint x: 815, endPoint y: 142, distance: 42.6
click at [815, 142] on td "[Bi-04-2024]" at bounding box center [890, 144] width 170 height 34
copy td "Bi-04-2024"
drag, startPoint x: 860, startPoint y: 176, endPoint x: 814, endPoint y: 173, distance: 46.2
click at [814, 173] on td "[En-04-2024]" at bounding box center [890, 174] width 170 height 24
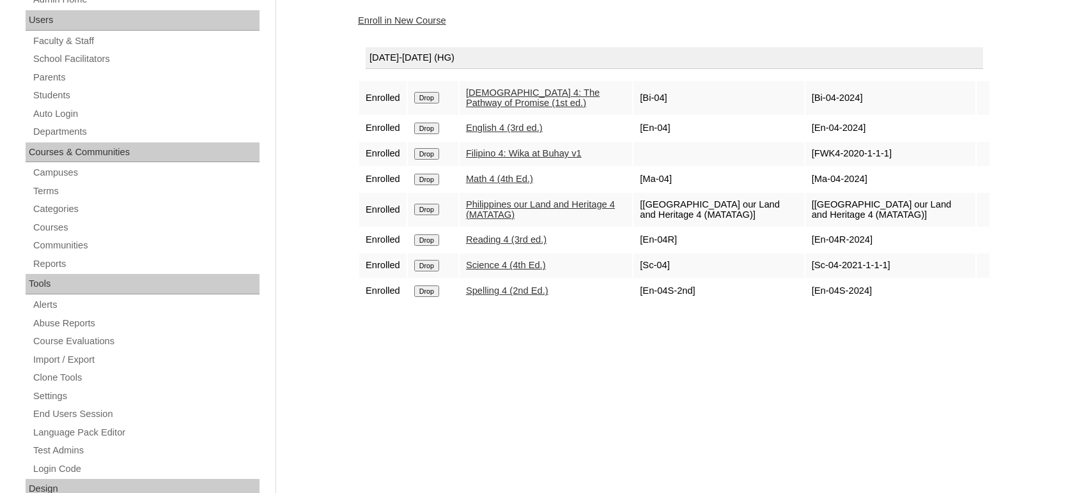
scroll to position [213, 0]
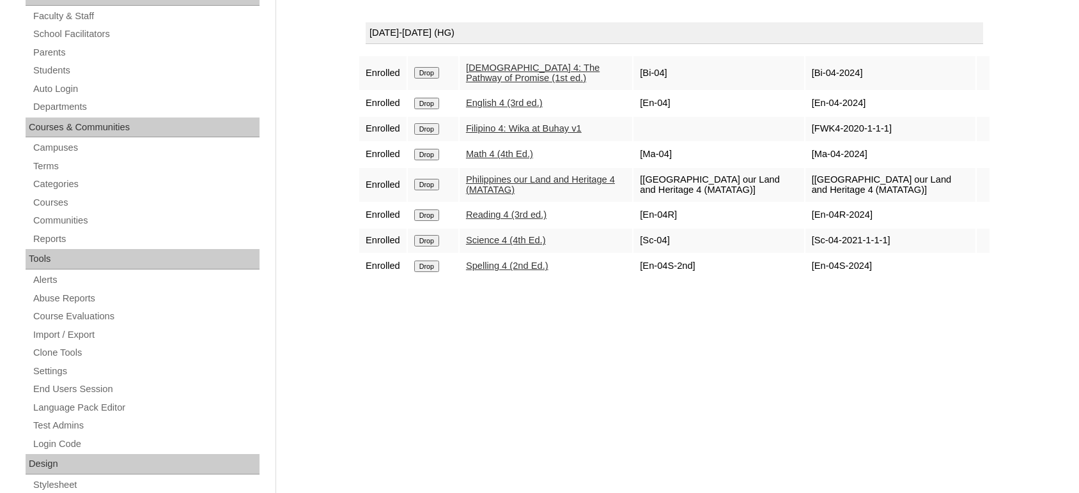
copy td "En-04-2024"
drag, startPoint x: 882, startPoint y: 127, endPoint x: 813, endPoint y: 133, distance: 69.3
click at [813, 133] on td "[FWK4-2020-1-1-1]" at bounding box center [890, 129] width 170 height 24
copy td "FWK4-2020-1-1-1"
drag, startPoint x: 864, startPoint y: 153, endPoint x: 816, endPoint y: 161, distance: 48.5
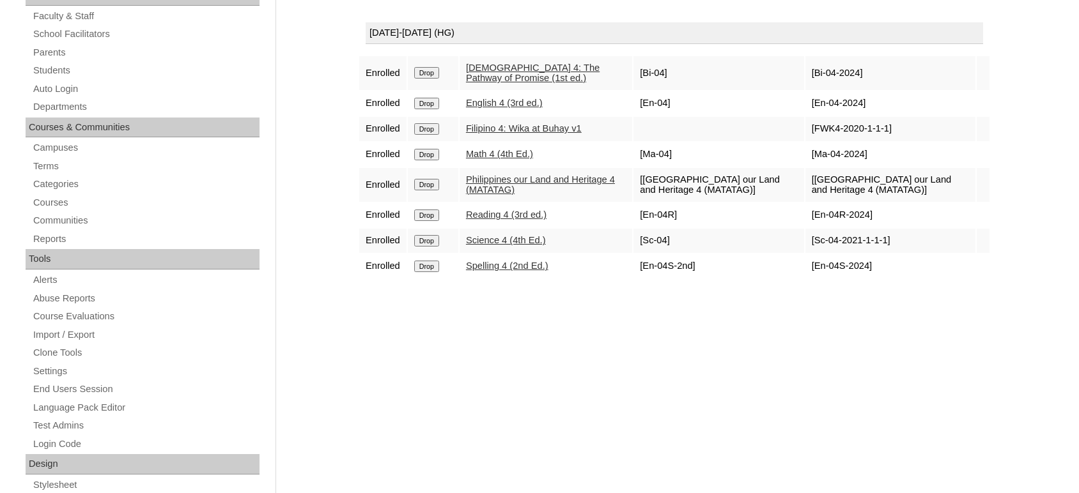
click at [816, 160] on td "[Ma-04-2024]" at bounding box center [890, 154] width 170 height 24
copy td "Ma-04-2024"
drag, startPoint x: 868, startPoint y: 195, endPoint x: 811, endPoint y: 180, distance: 59.4
click at [811, 180] on td "[Philippines our Land and Heritage 4 (MATATAG)]" at bounding box center [890, 185] width 170 height 34
click at [814, 183] on td "[Philippines our Land and Heritage 4 (MATATAG)]" at bounding box center [890, 185] width 170 height 34
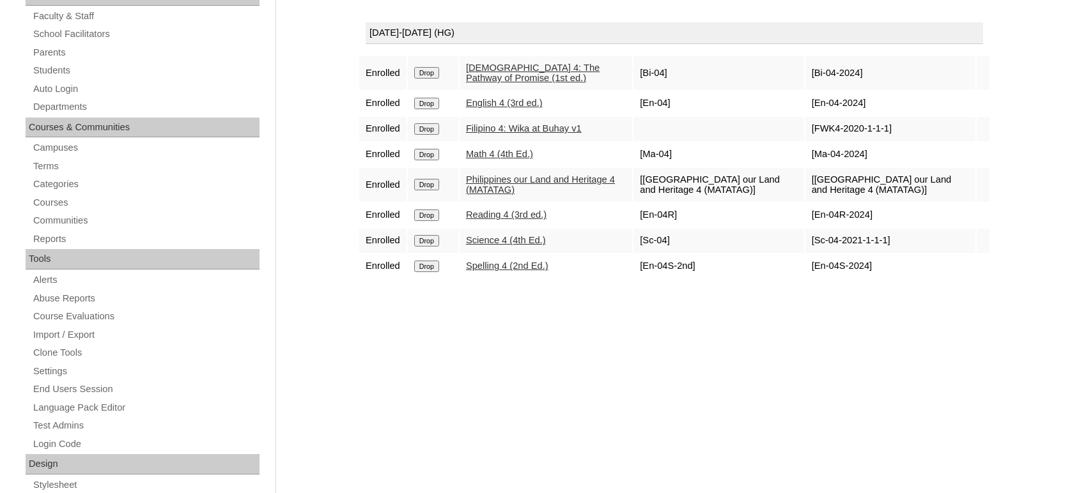
copy td "Philippines our Land and Heritage 4 (MATATAG)"
drag, startPoint x: 869, startPoint y: 213, endPoint x: 812, endPoint y: 220, distance: 57.3
click at [812, 220] on td "[En-04R-2024]" at bounding box center [890, 215] width 170 height 24
copy td "En-04R-2024]"
drag, startPoint x: 884, startPoint y: 240, endPoint x: 815, endPoint y: 245, distance: 69.8
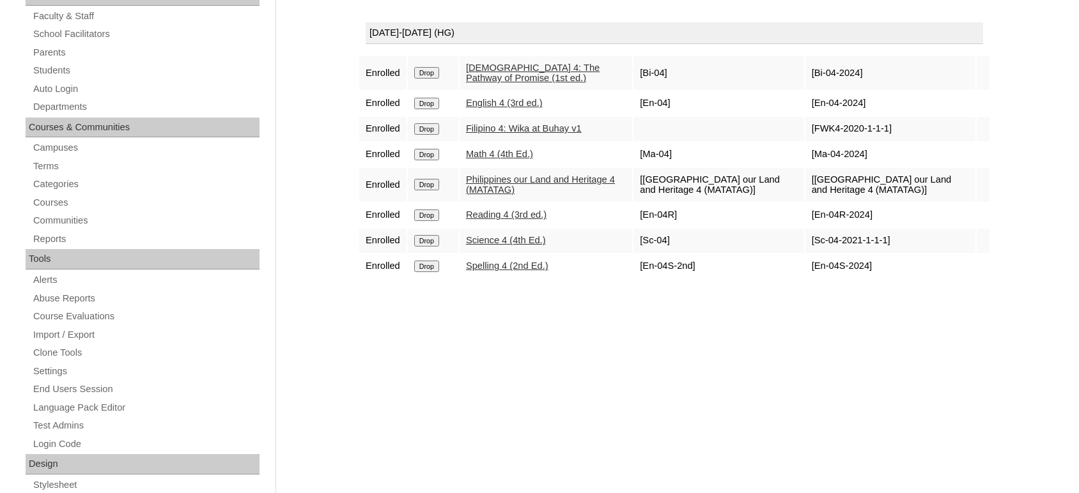
click at [815, 245] on td "[Sc-04-2021-1-1-1]" at bounding box center [890, 241] width 170 height 24
copy td "Sc-04-2021-1-1-1"
drag, startPoint x: 866, startPoint y: 271, endPoint x: 815, endPoint y: 270, distance: 51.8
click at [815, 270] on td "[En-04S-2024]" at bounding box center [890, 266] width 170 height 24
copy td "En-04S-2024"
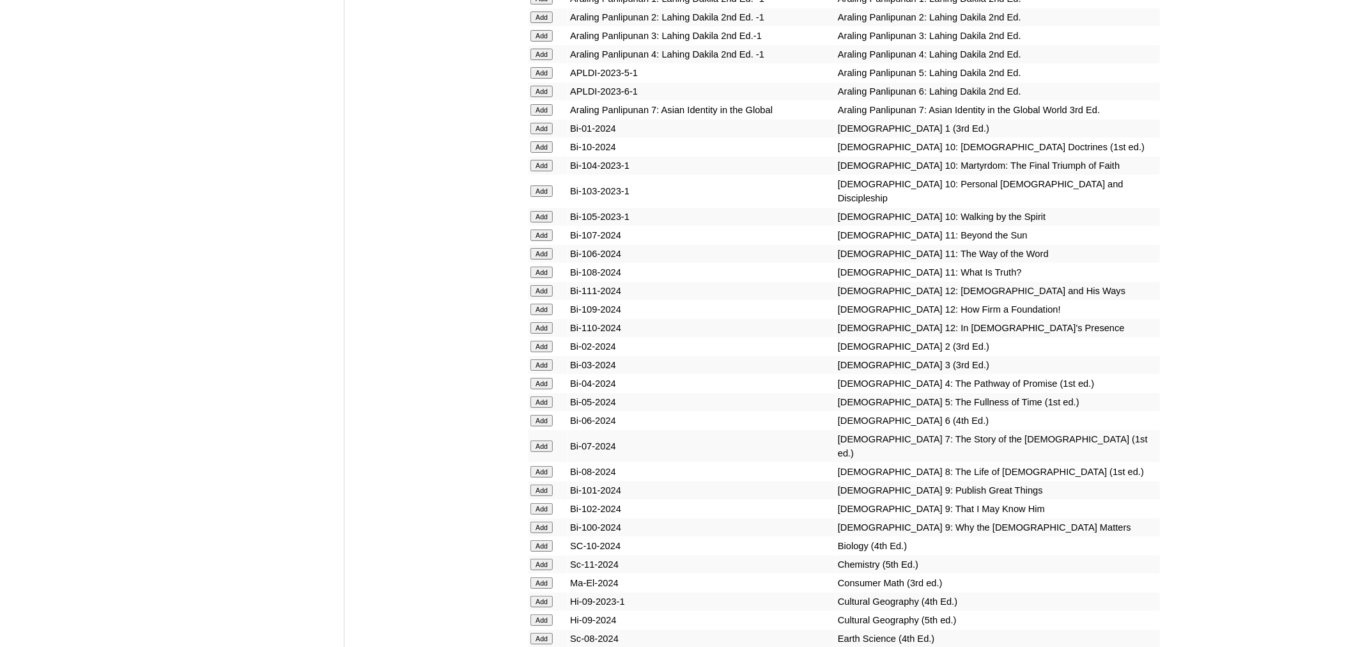
click at [538, 378] on input "Add" at bounding box center [541, 384] width 22 height 12
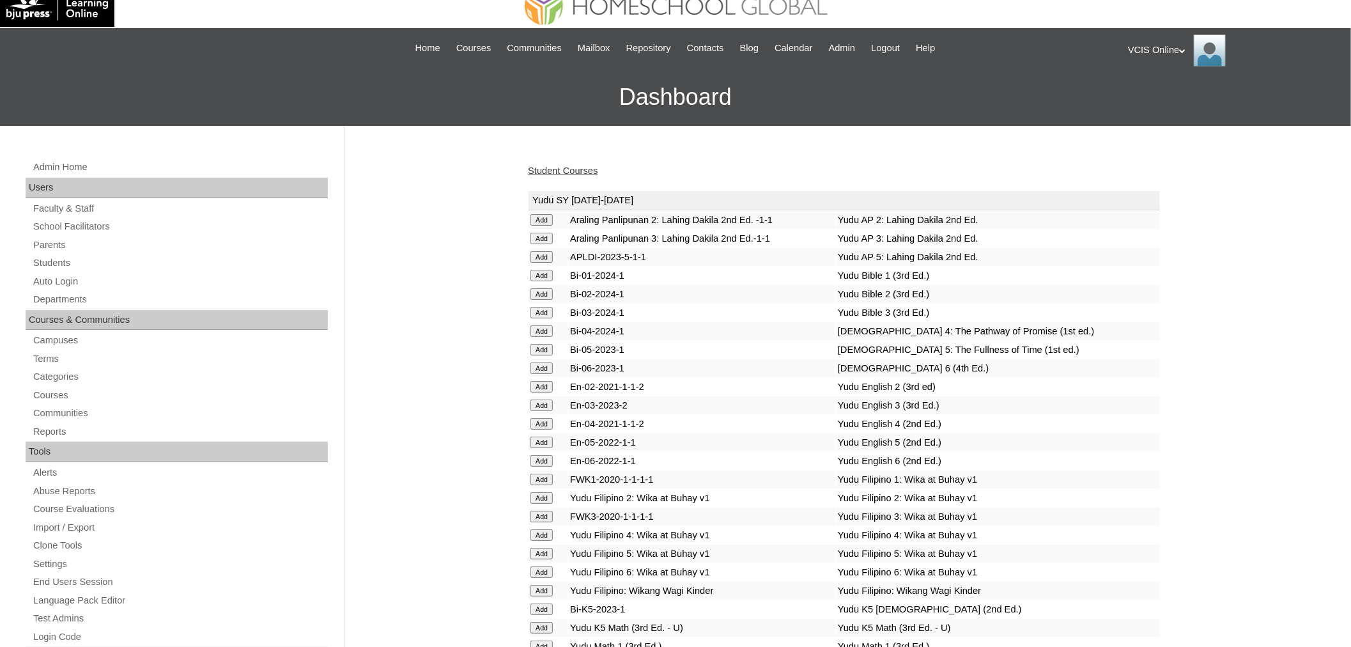
scroll to position [3070, 0]
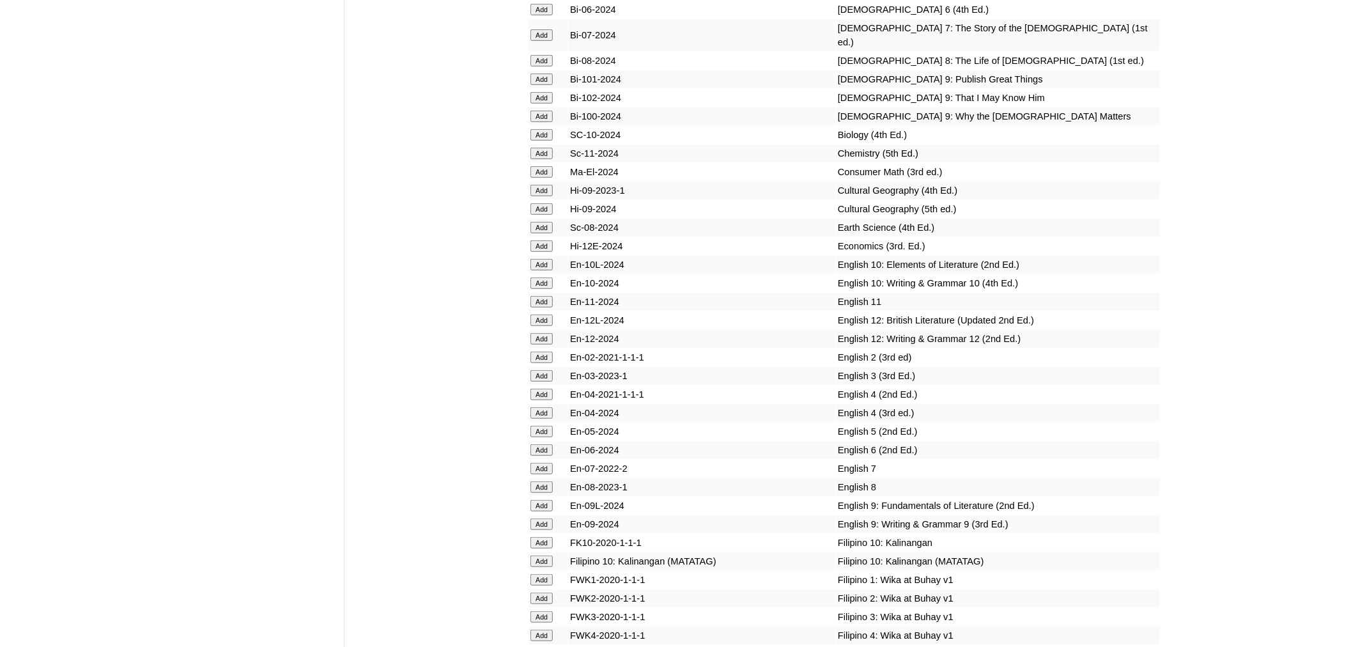
click at [542, 407] on input "Add" at bounding box center [541, 413] width 22 height 12
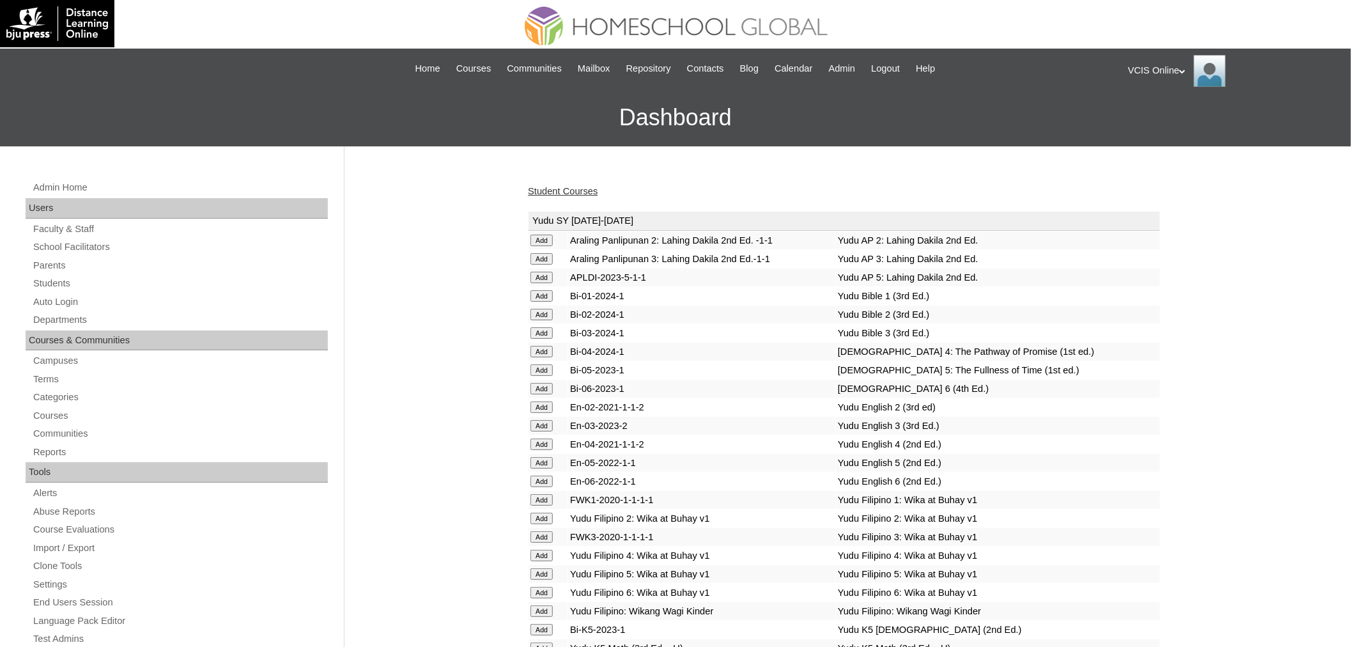
click at [458, 121] on h3 "Dashboard" at bounding box center [675, 118] width 1338 height 58
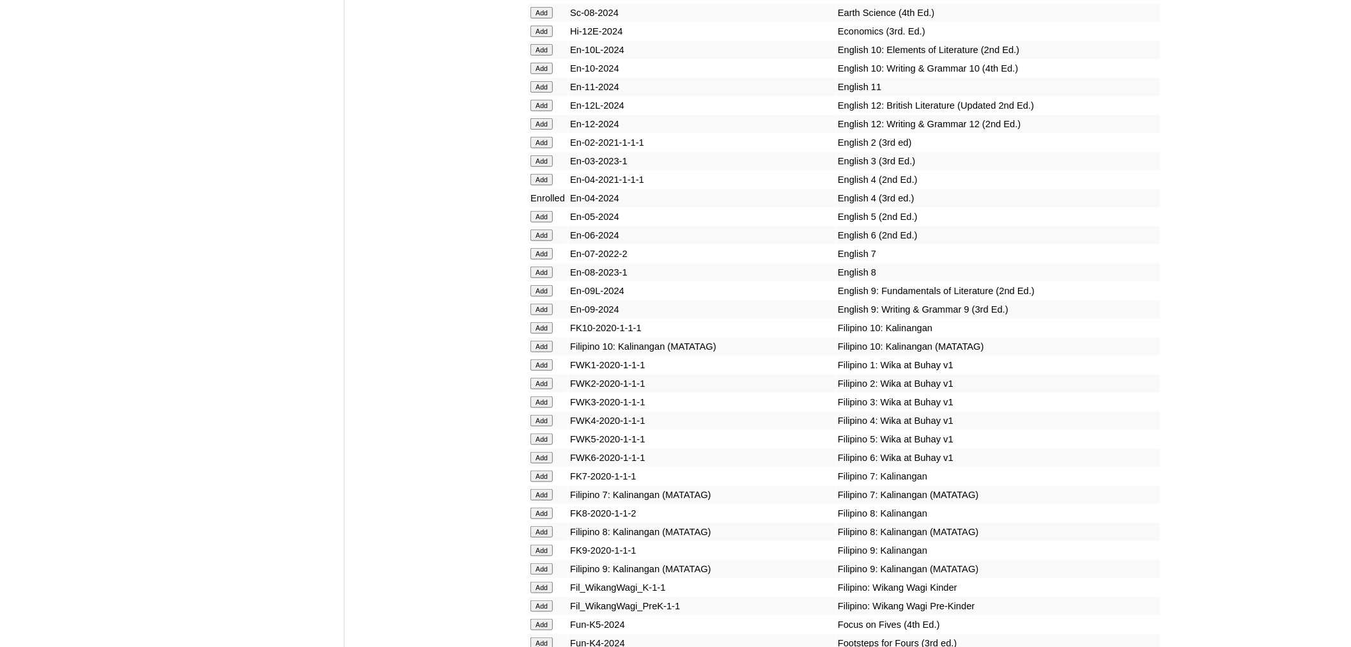
click at [539, 415] on input "Add" at bounding box center [541, 421] width 22 height 12
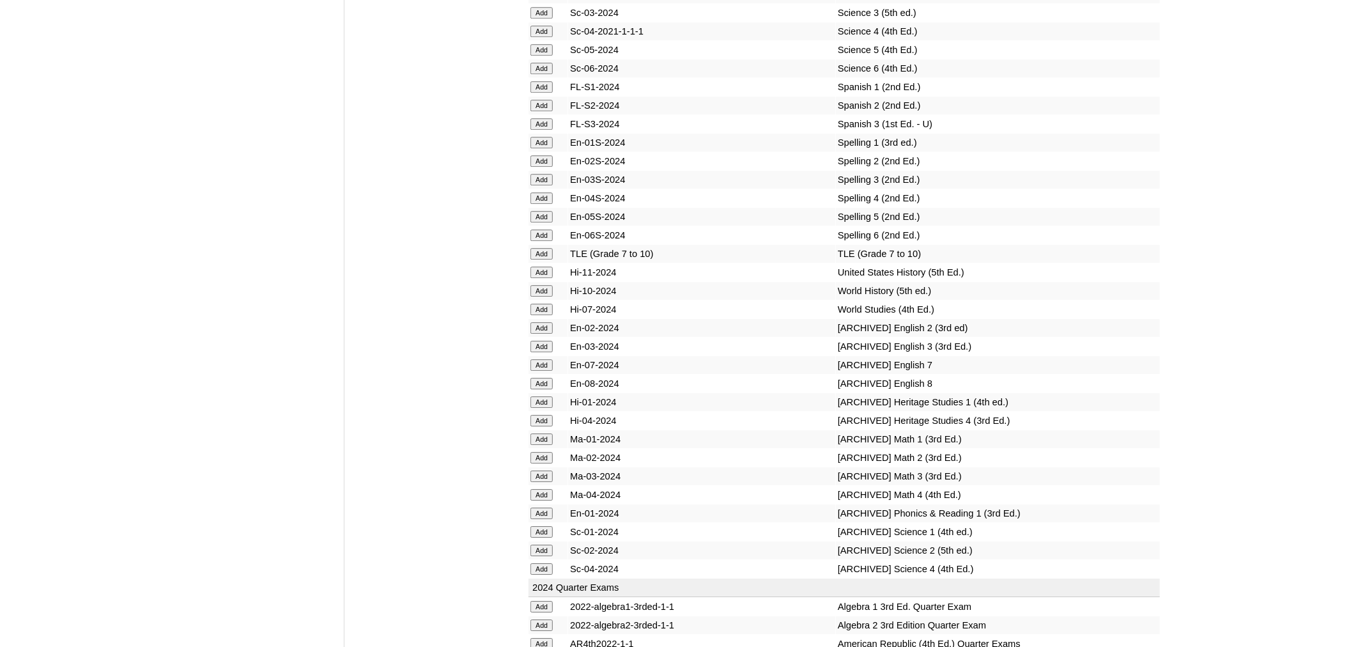
scroll to position [4392, 0]
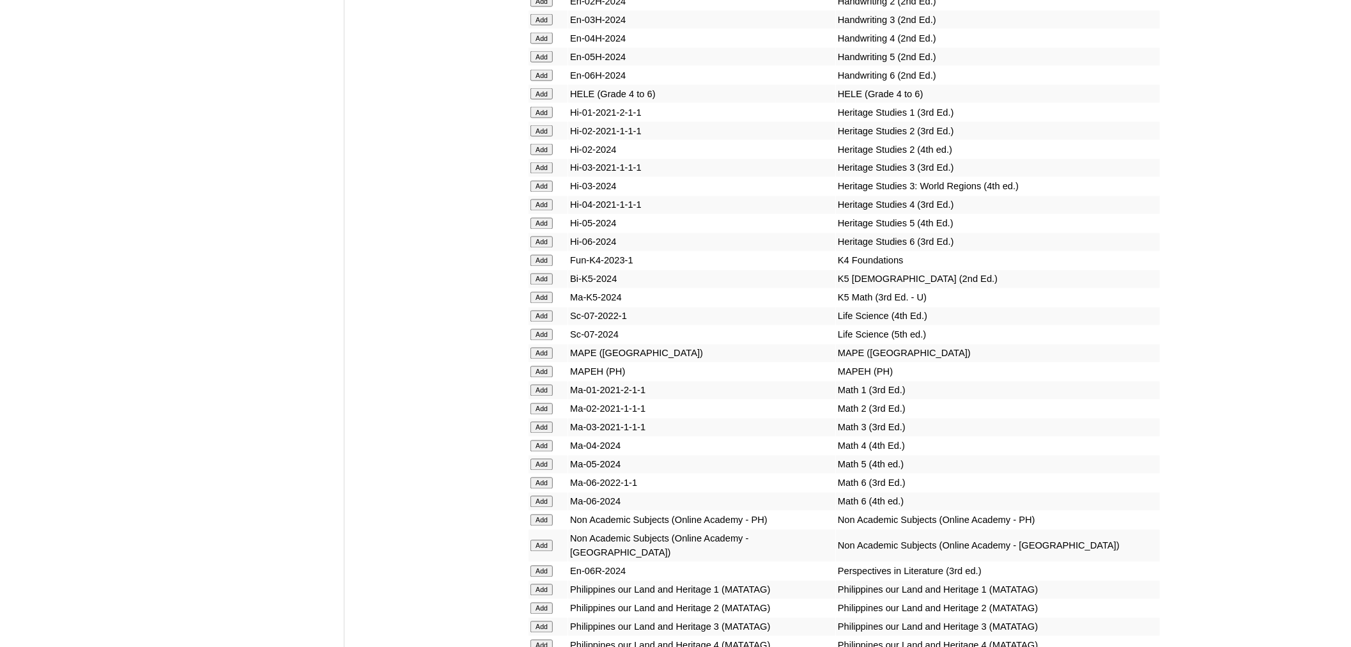
click at [539, 440] on input "Add" at bounding box center [541, 446] width 22 height 12
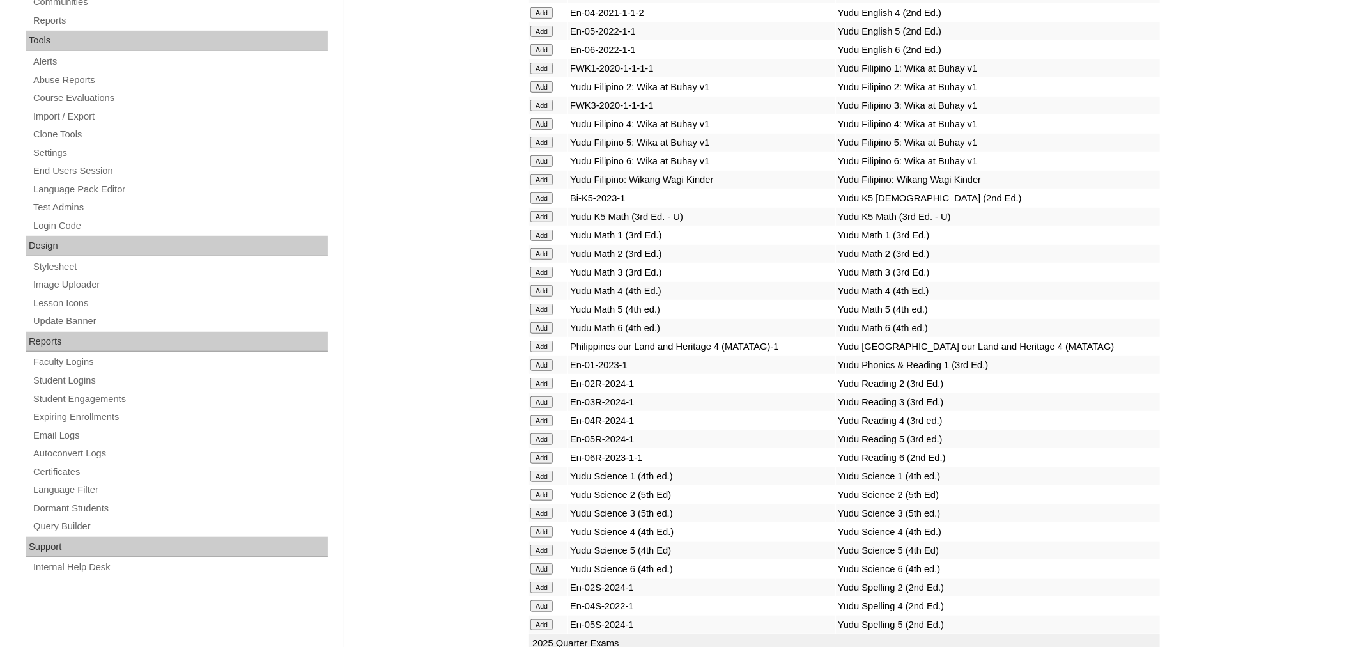
scroll to position [4571, 0]
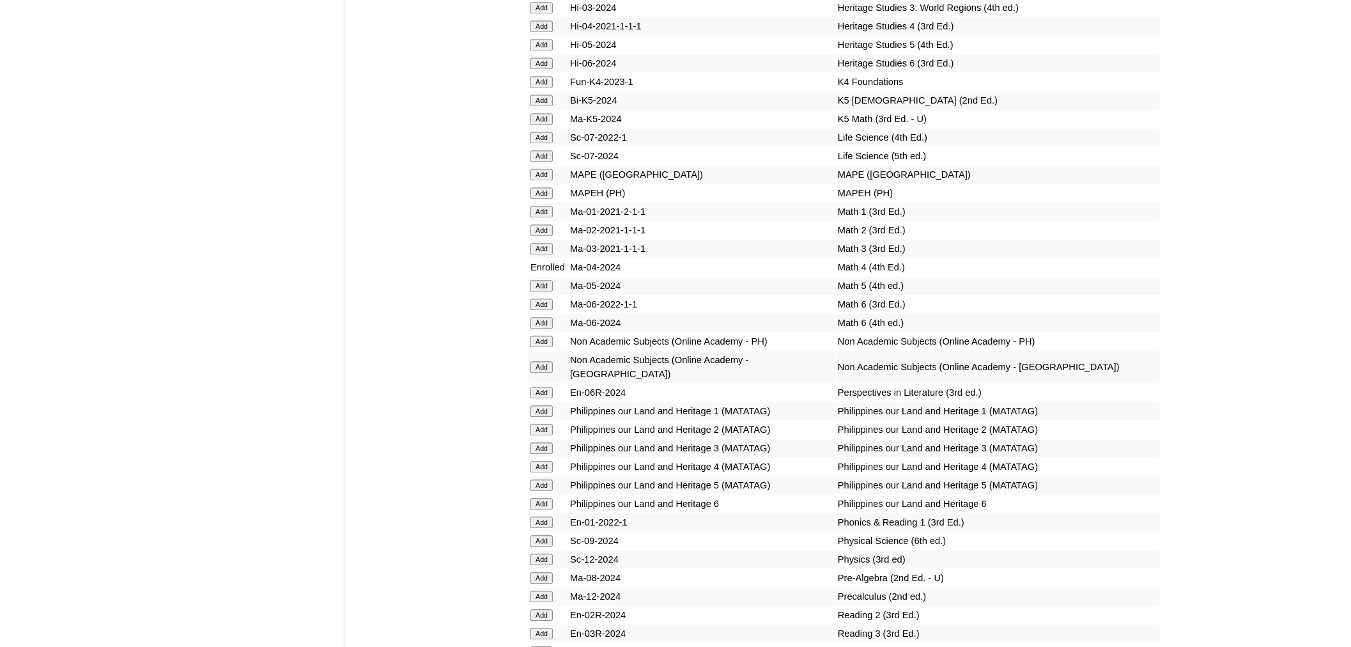
click at [537, 461] on input "Add" at bounding box center [541, 467] width 22 height 12
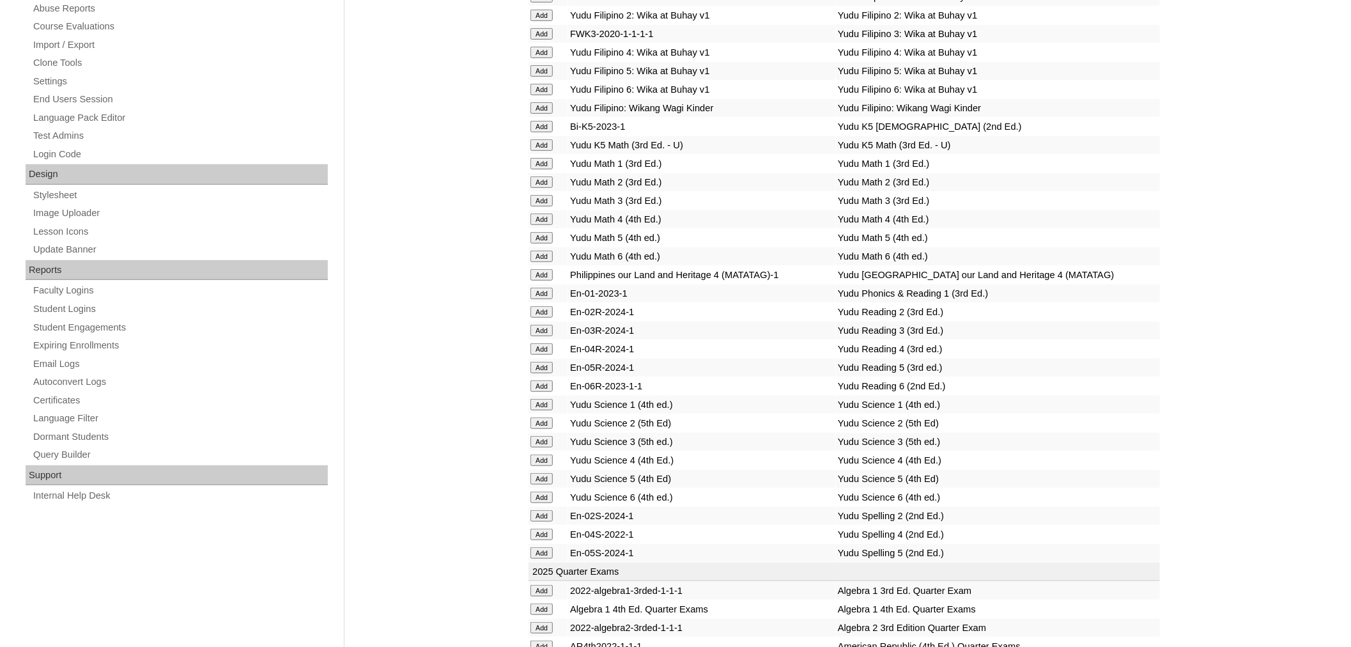
scroll to position [4750, 0]
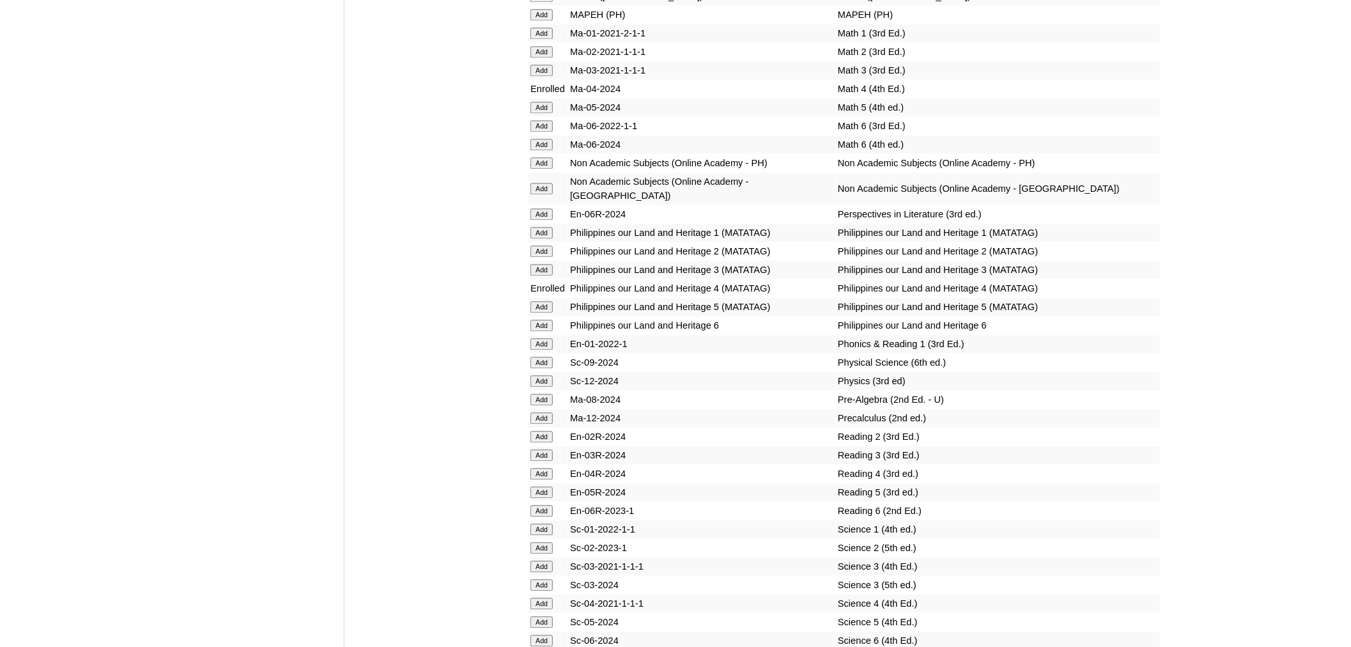
click at [546, 468] on input "Add" at bounding box center [541, 474] width 22 height 12
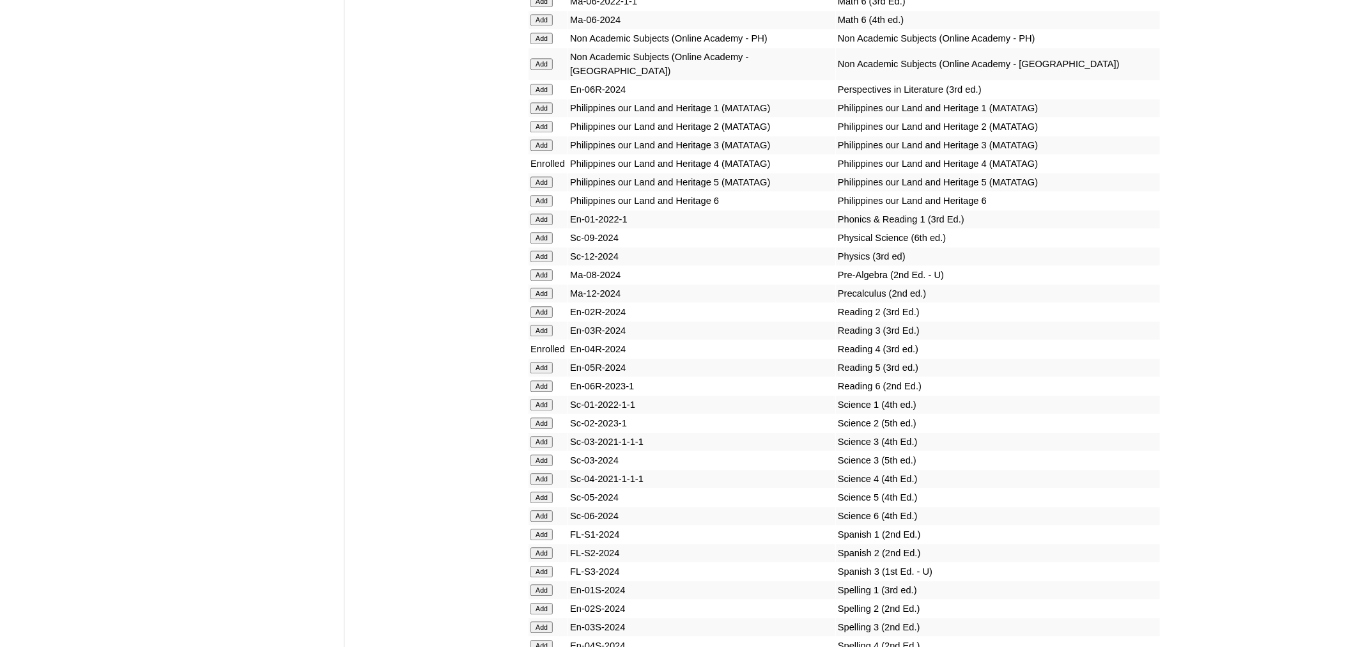
click at [537, 473] on input "Add" at bounding box center [541, 479] width 22 height 12
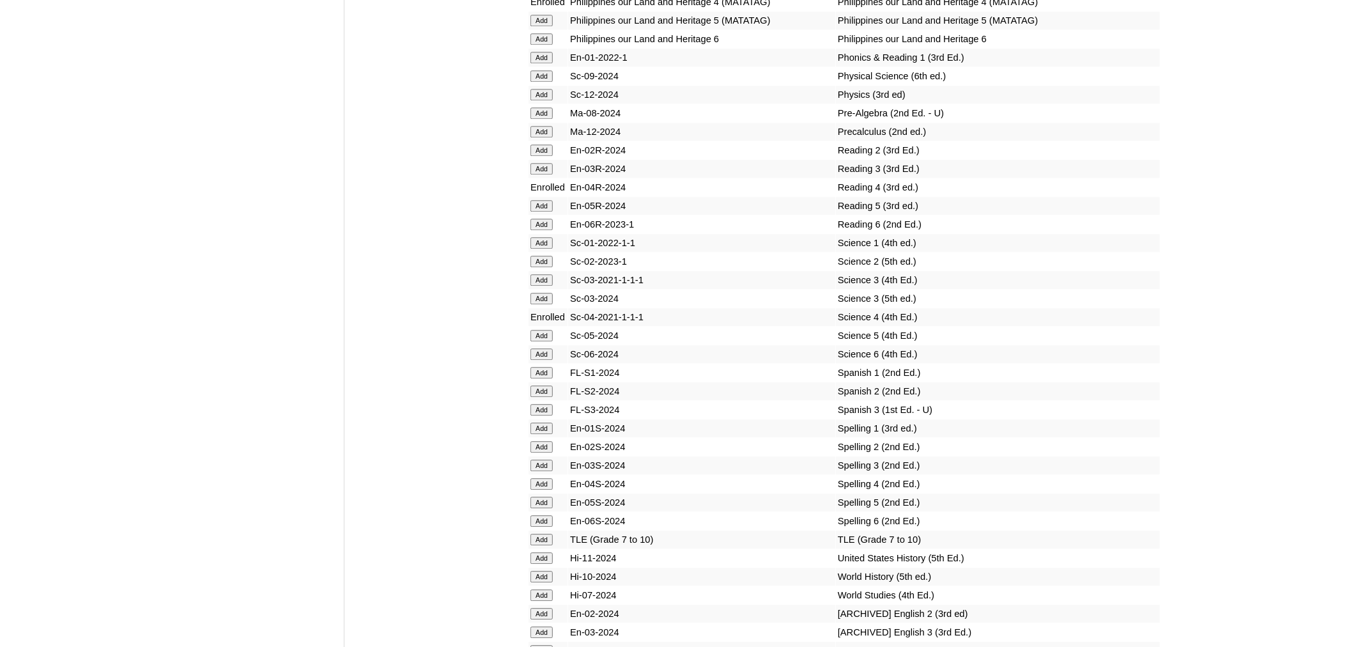
scroll to position [5036, 0]
click at [550, 478] on input "Add" at bounding box center [541, 484] width 22 height 12
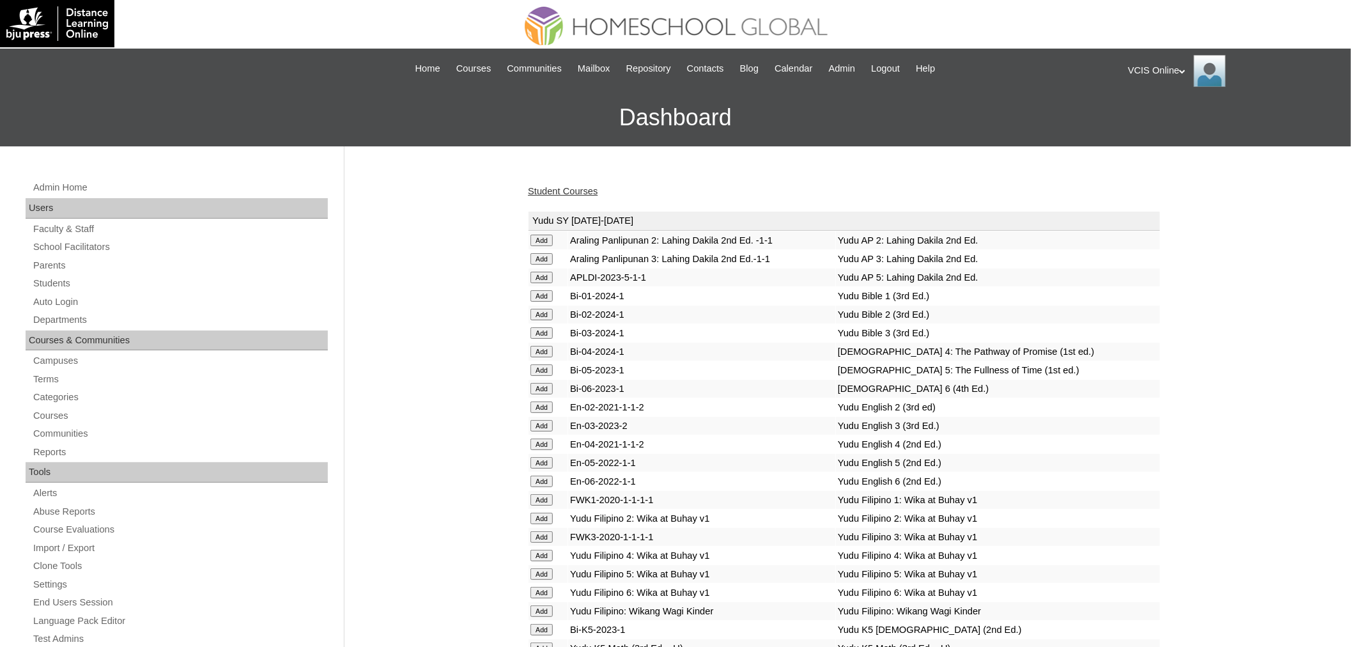
click at [565, 195] on link "Student Courses" at bounding box center [563, 191] width 70 height 10
